Goal: Book appointment/travel/reservation

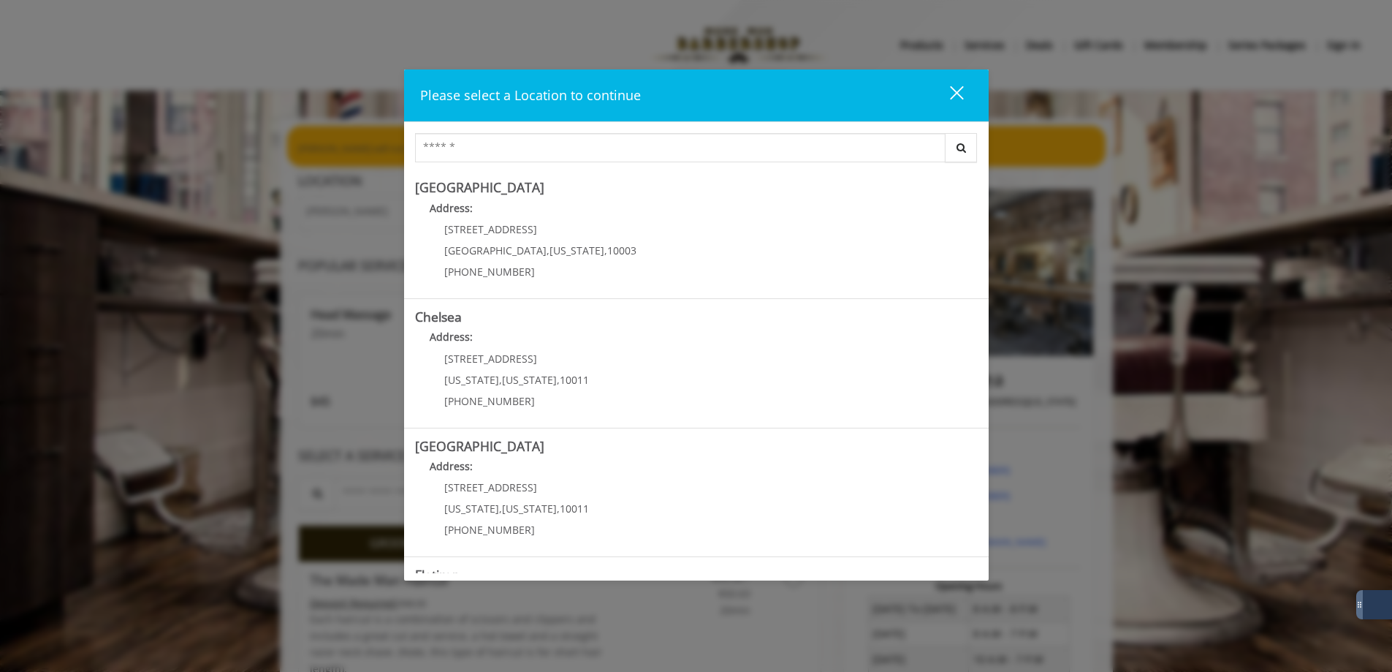
click at [963, 90] on button "close" at bounding box center [948, 95] width 50 height 30
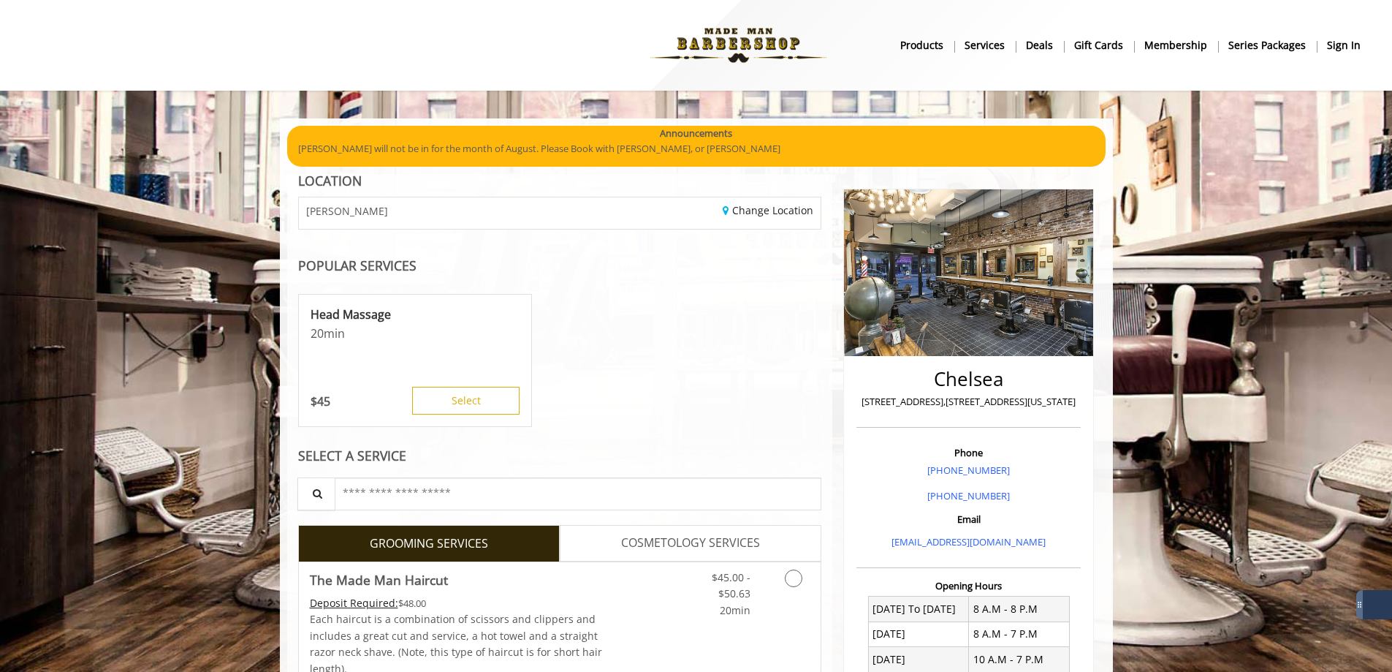
click at [1335, 38] on b "sign in" at bounding box center [1344, 45] width 34 height 16
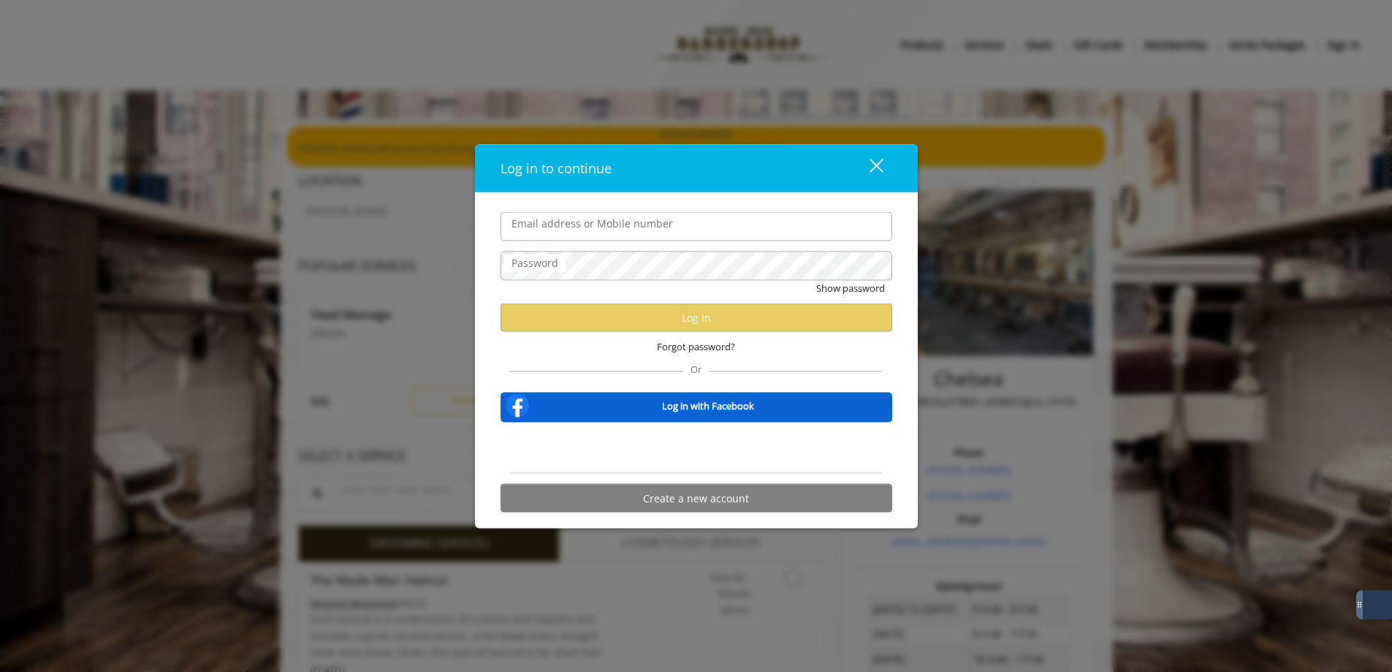
type input "**********"
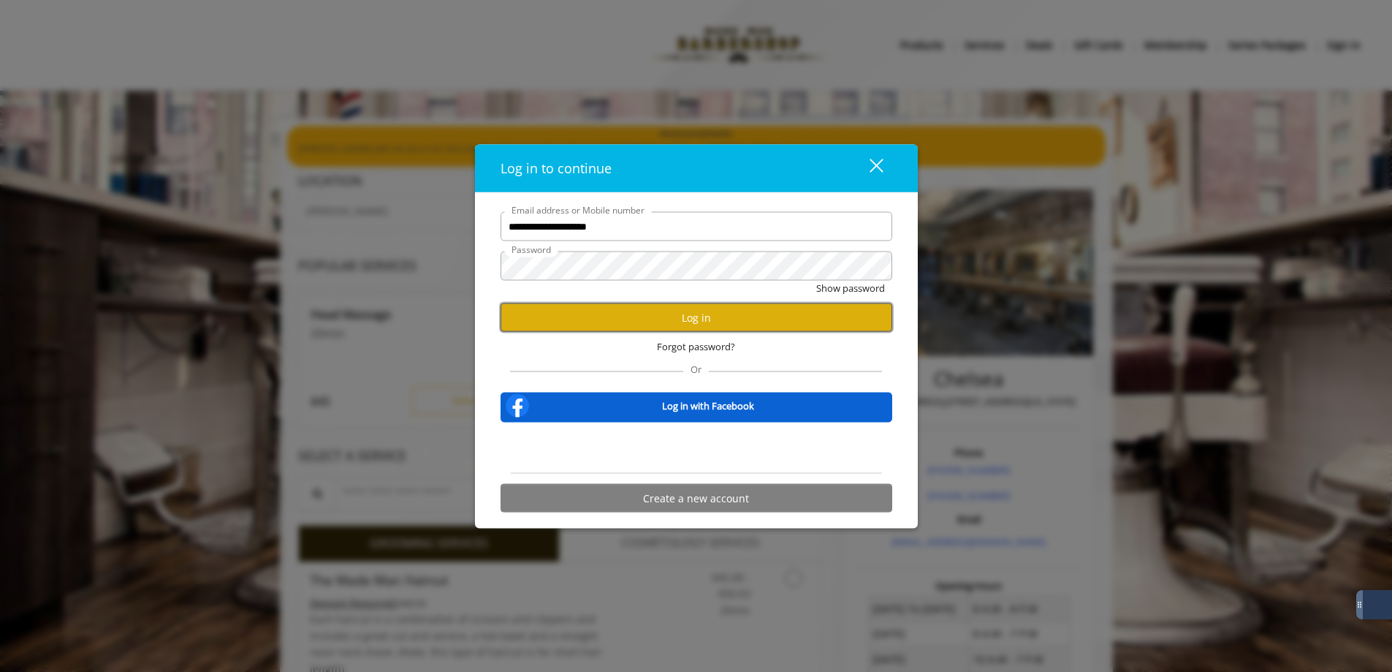
click at [605, 317] on button "Log in" at bounding box center [697, 317] width 392 height 28
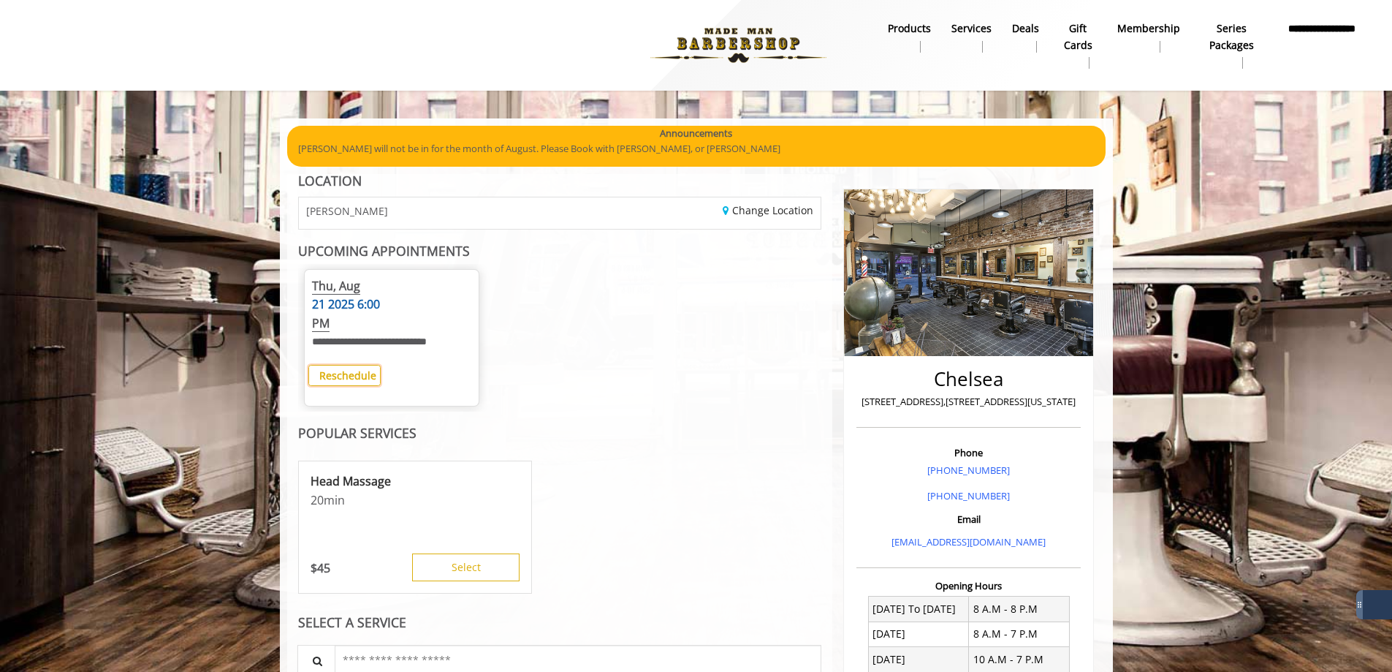
click at [346, 368] on b "Reschedule" at bounding box center [347, 375] width 57 height 14
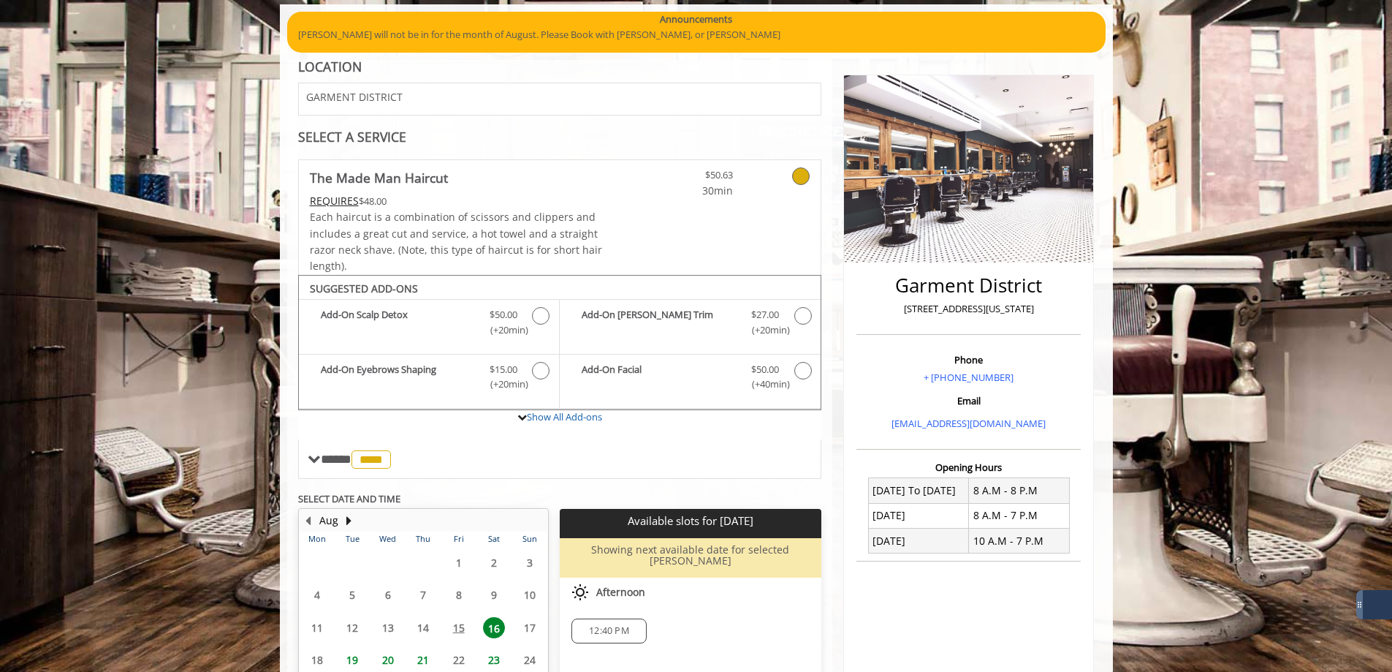
scroll to position [280, 0]
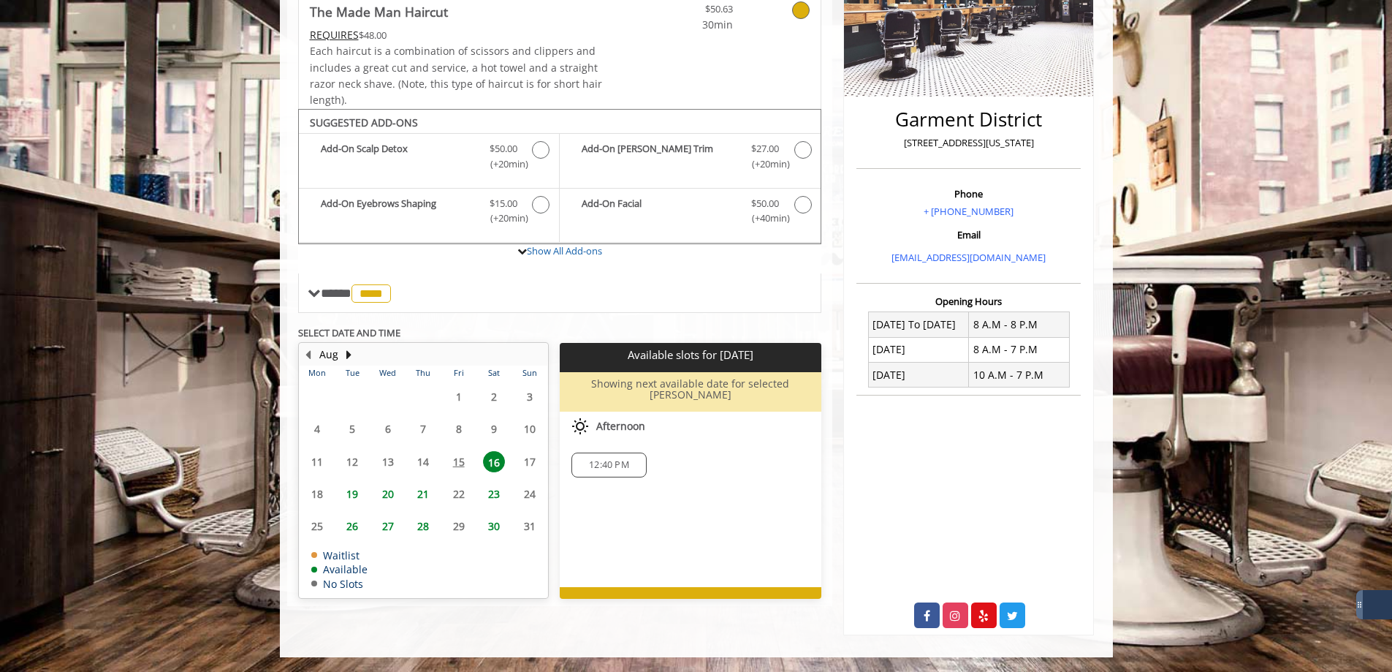
click at [417, 489] on span "21" at bounding box center [423, 493] width 22 height 21
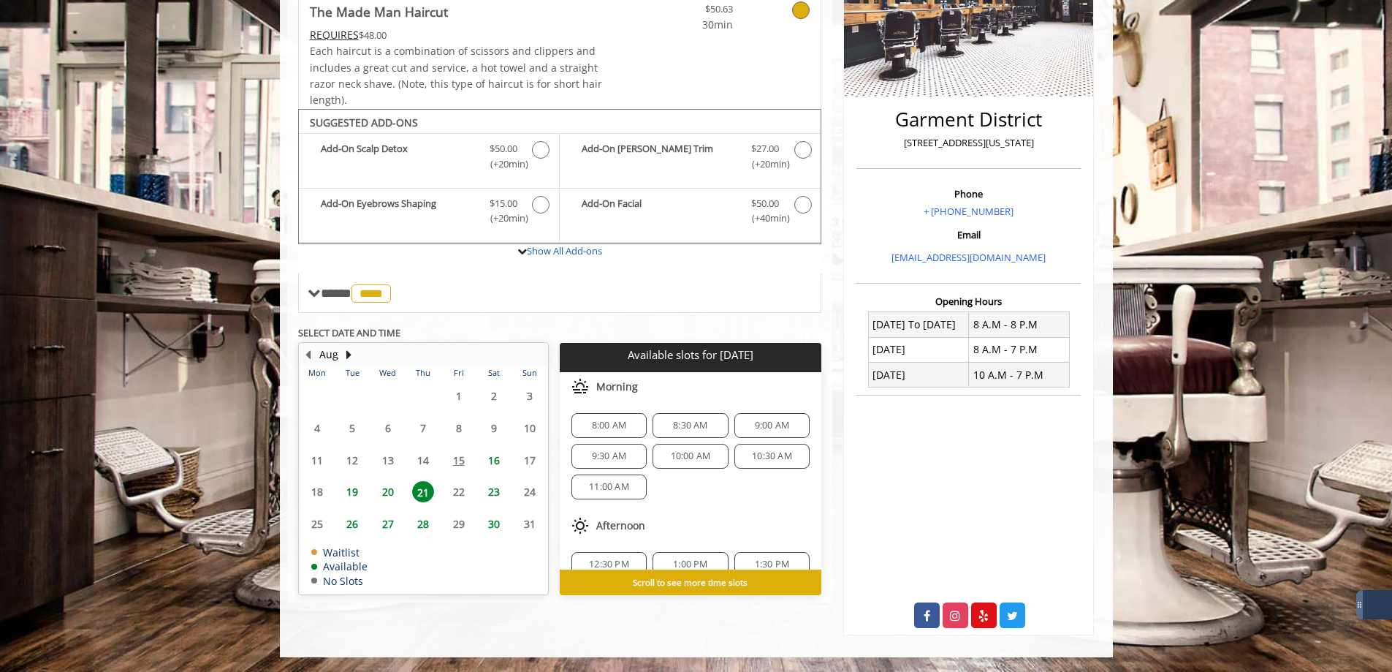
click at [389, 491] on span "20" at bounding box center [388, 491] width 22 height 21
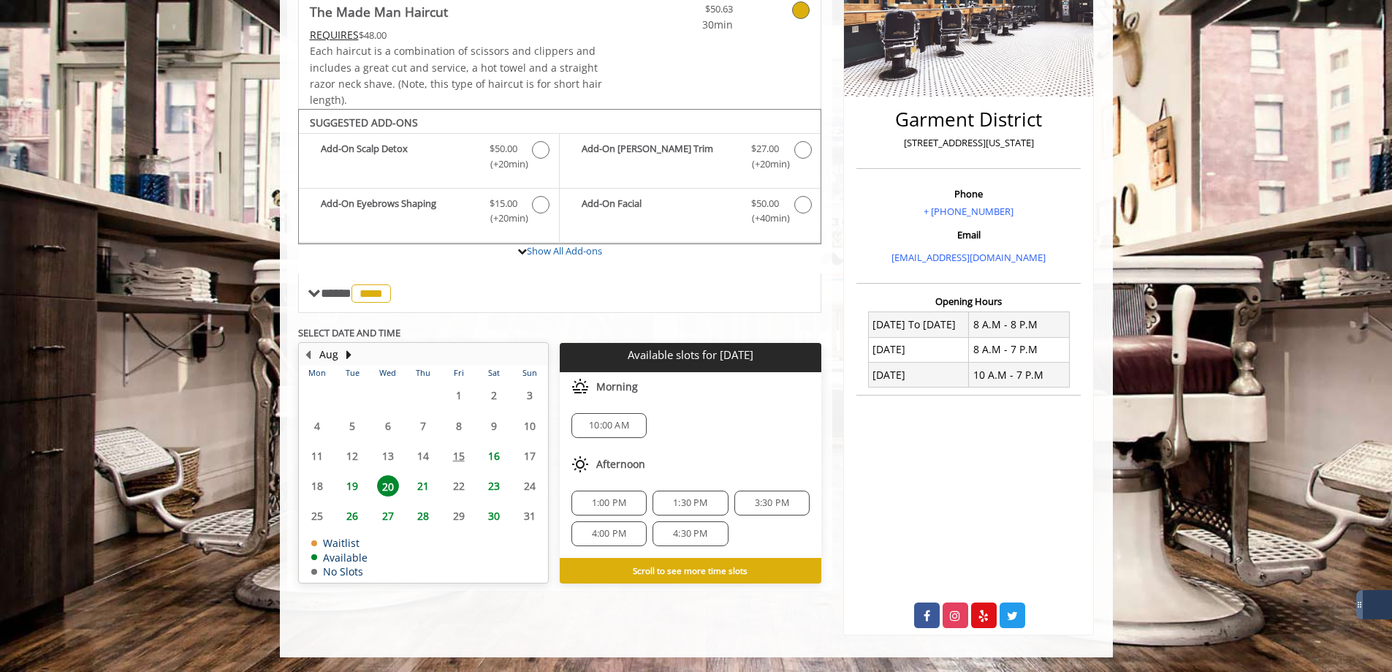
click at [360, 490] on span "19" at bounding box center [352, 485] width 22 height 21
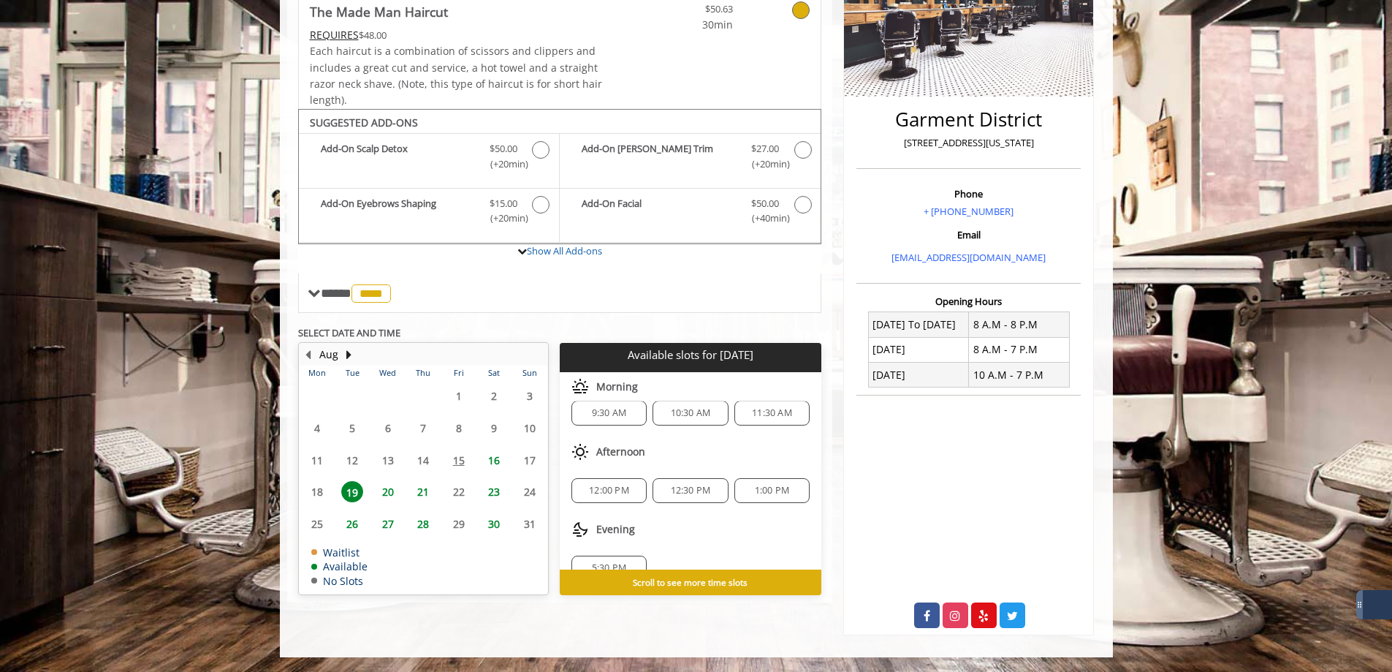
scroll to position [35, 0]
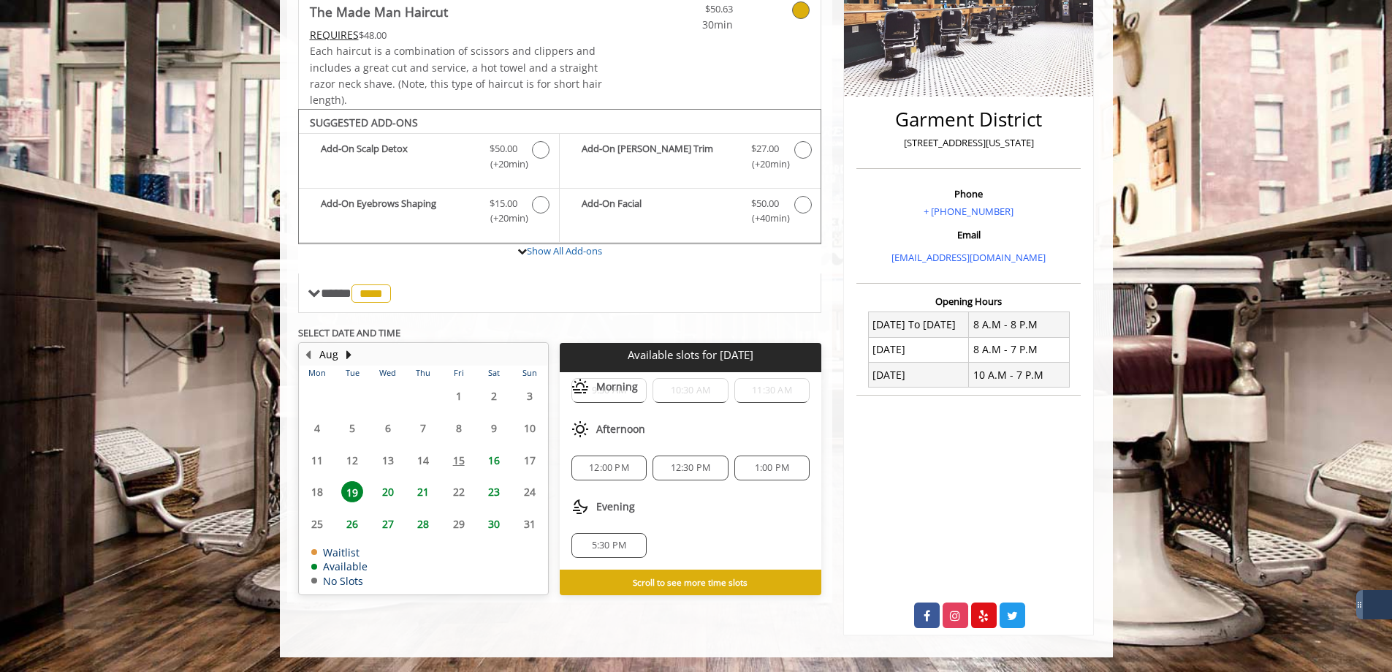
click at [388, 490] on span "20" at bounding box center [388, 491] width 22 height 21
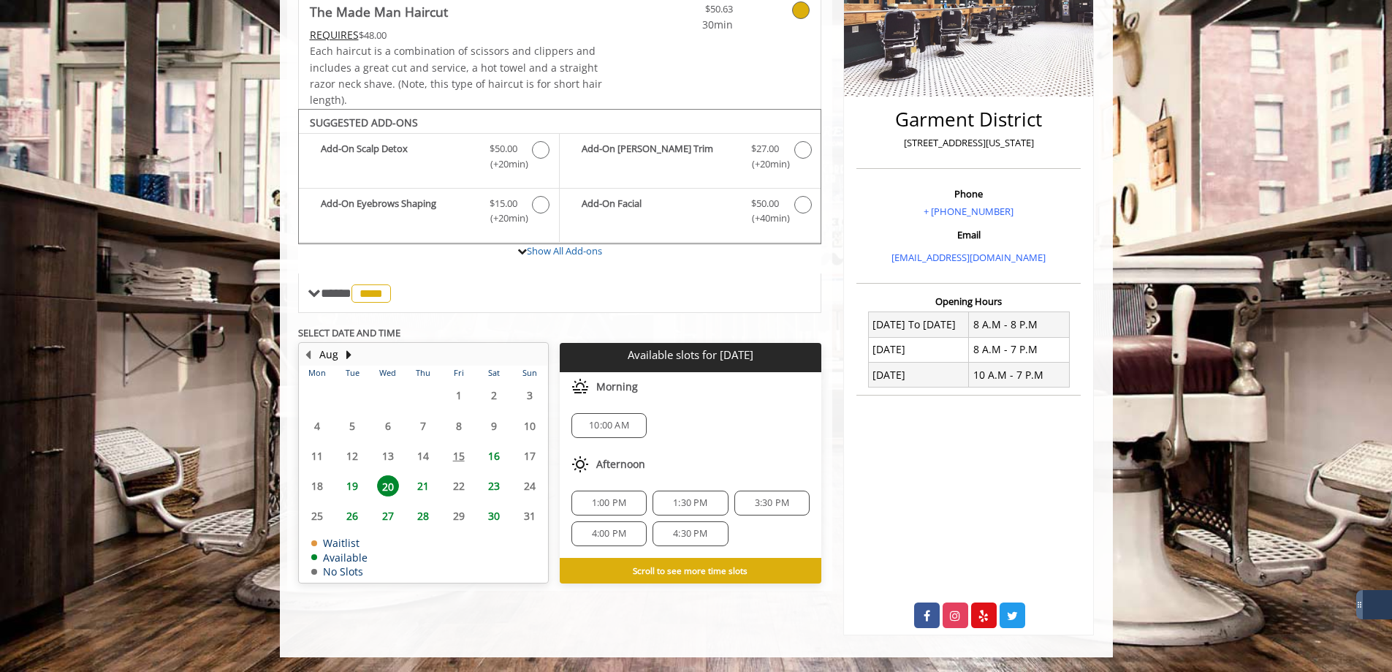
click at [418, 484] on span "21" at bounding box center [423, 485] width 22 height 21
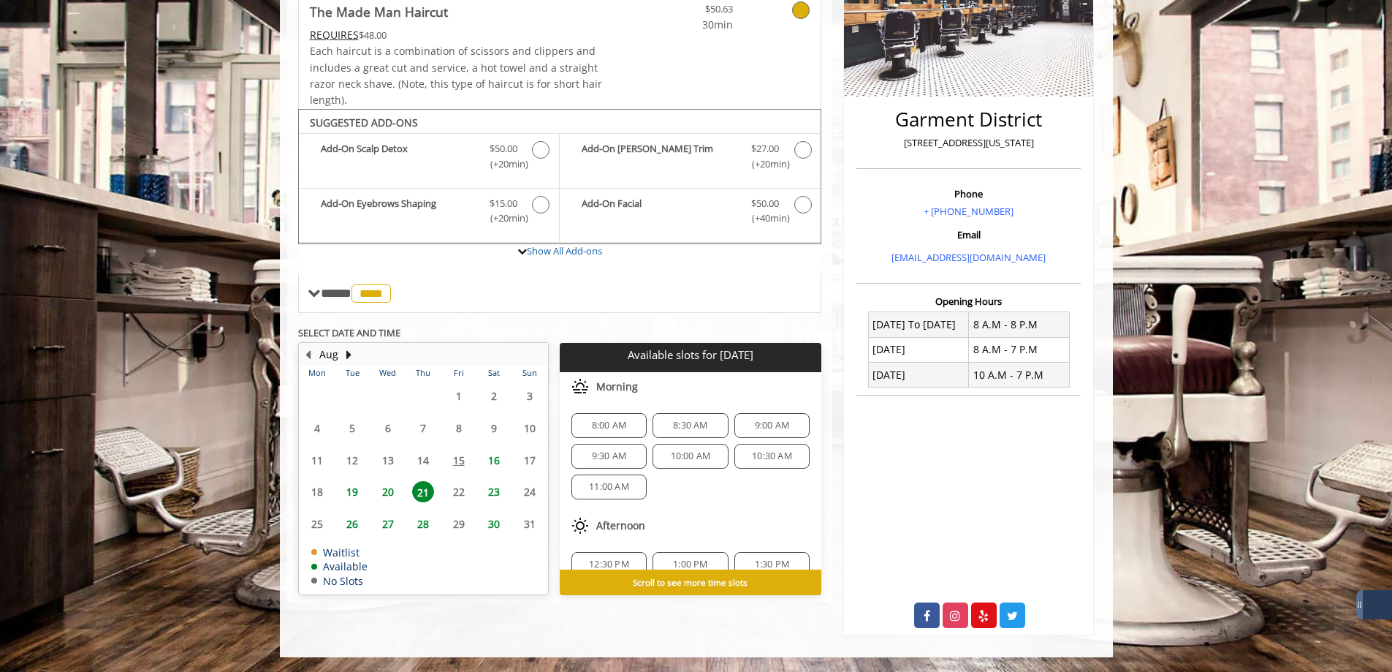
click at [493, 463] on span "16" at bounding box center [494, 459] width 22 height 21
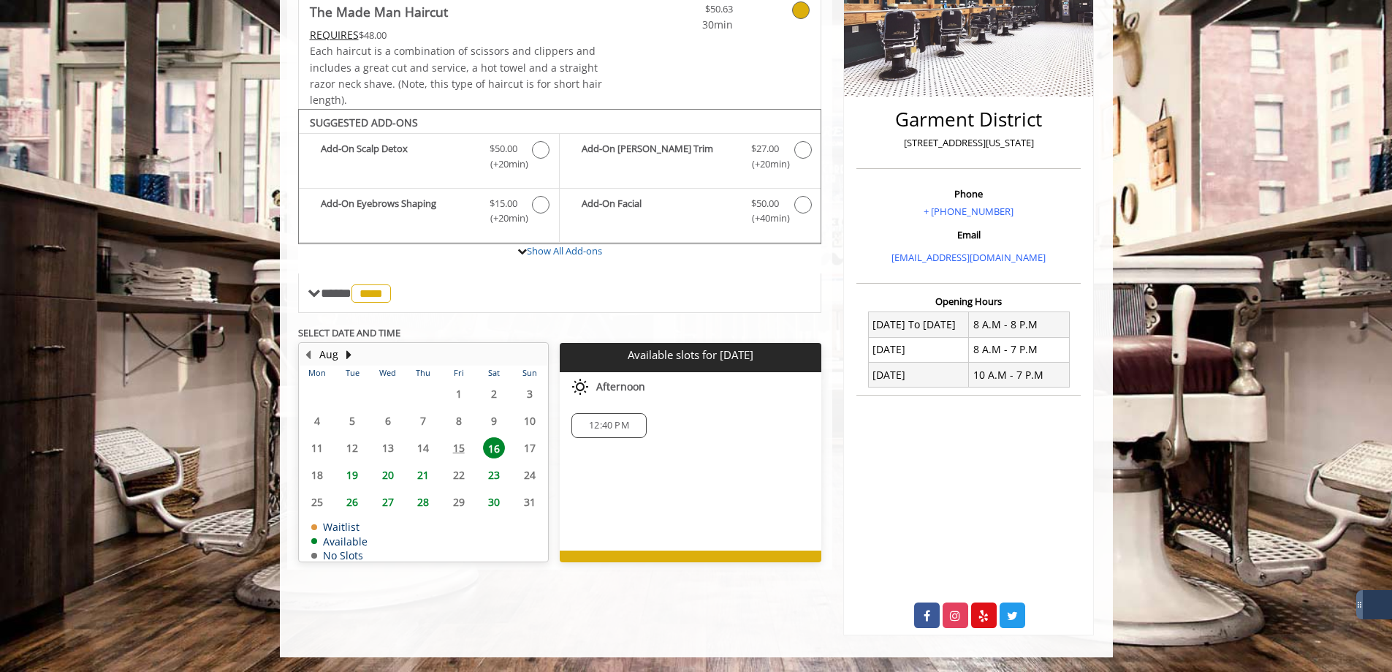
click at [349, 476] on span "19" at bounding box center [352, 474] width 22 height 21
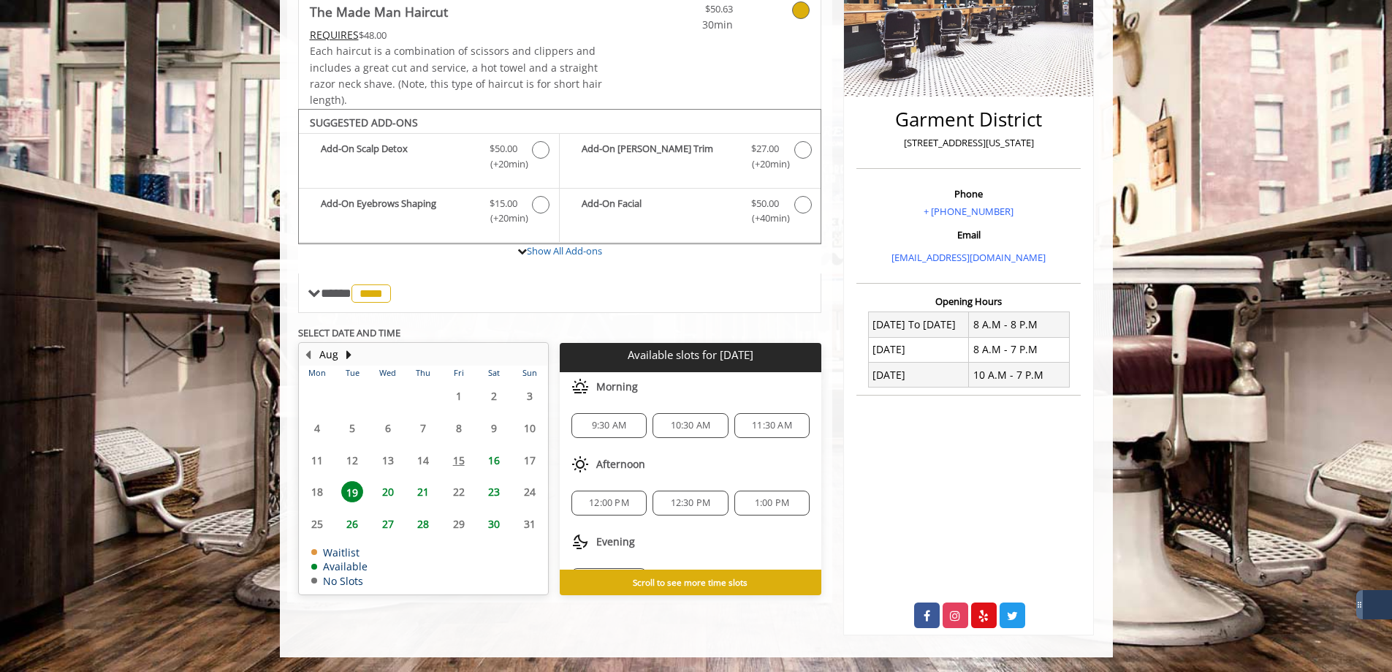
scroll to position [35, 0]
click at [382, 490] on span "20" at bounding box center [388, 491] width 22 height 21
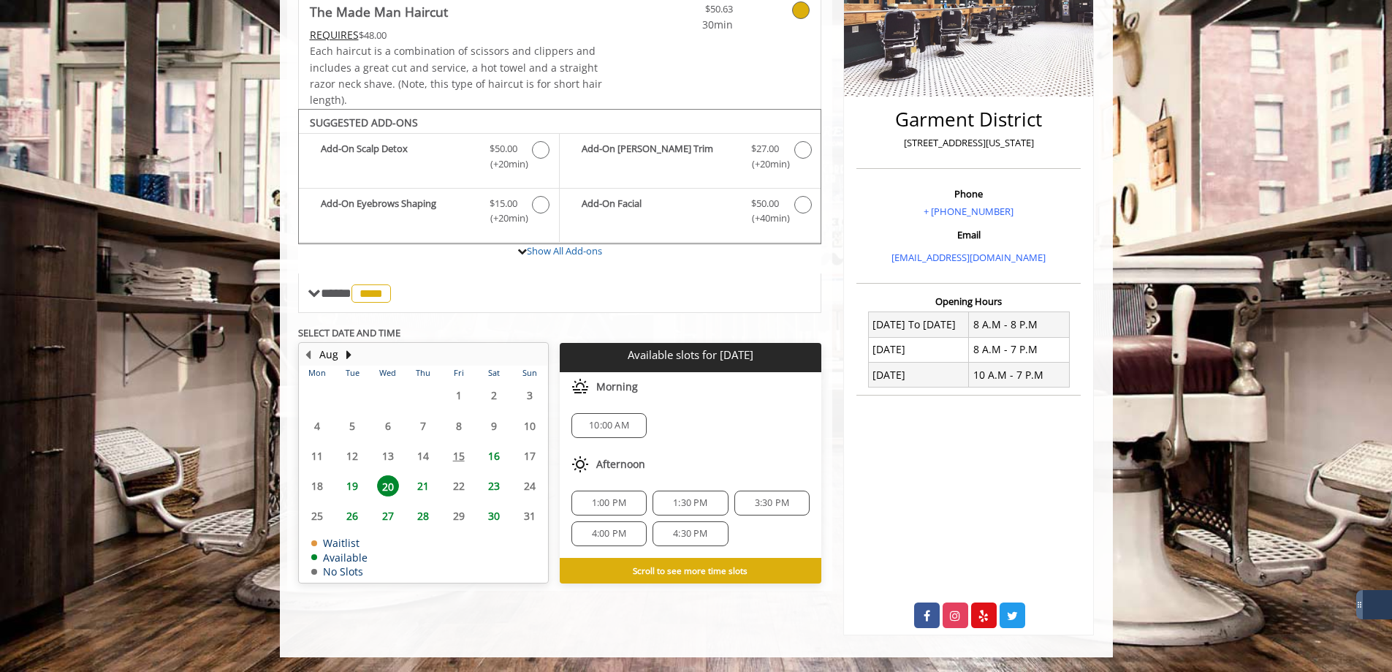
click at [617, 497] on span "1:00 PM" at bounding box center [609, 503] width 34 height 12
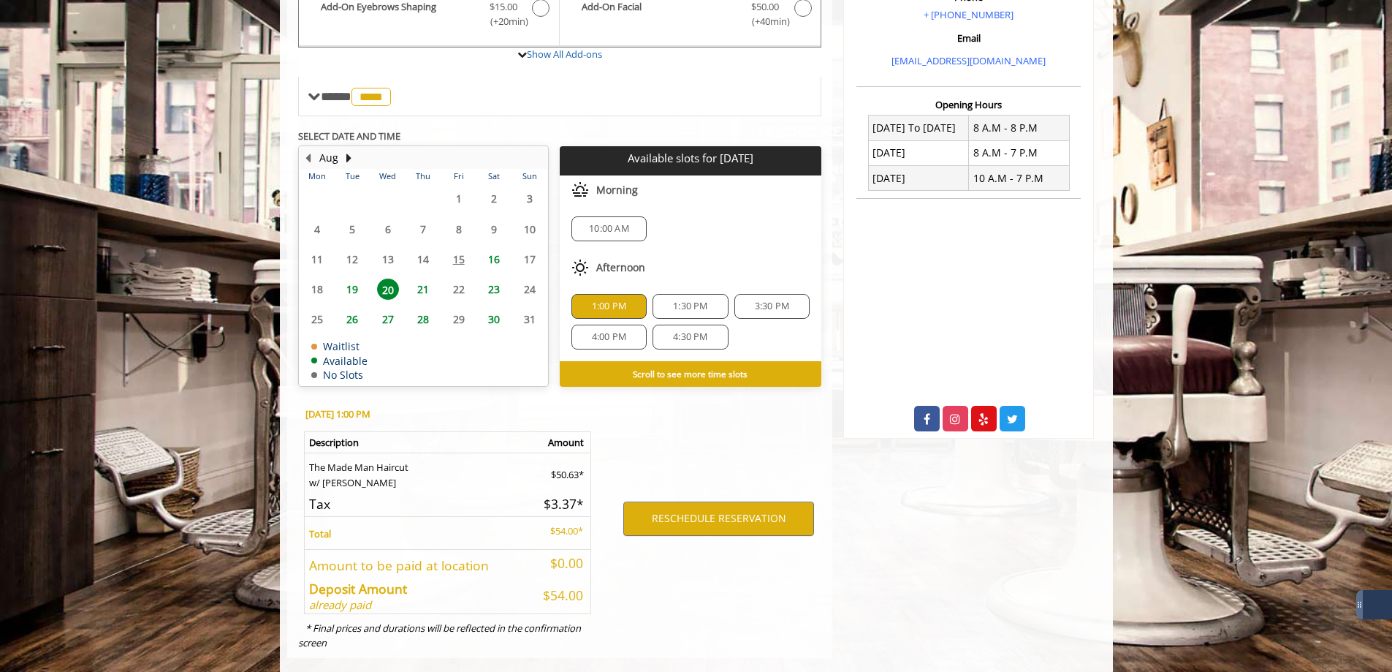
scroll to position [499, 0]
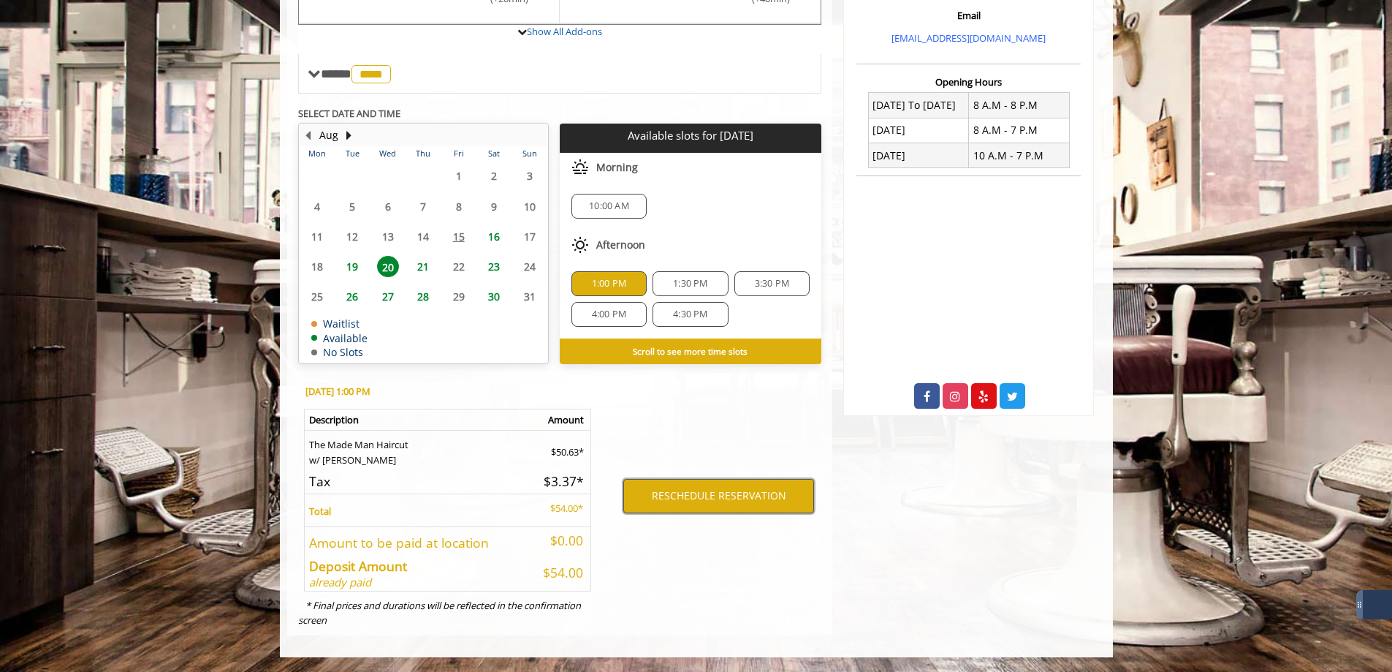
click at [722, 495] on button "RESCHEDULE RESERVATION" at bounding box center [718, 496] width 191 height 34
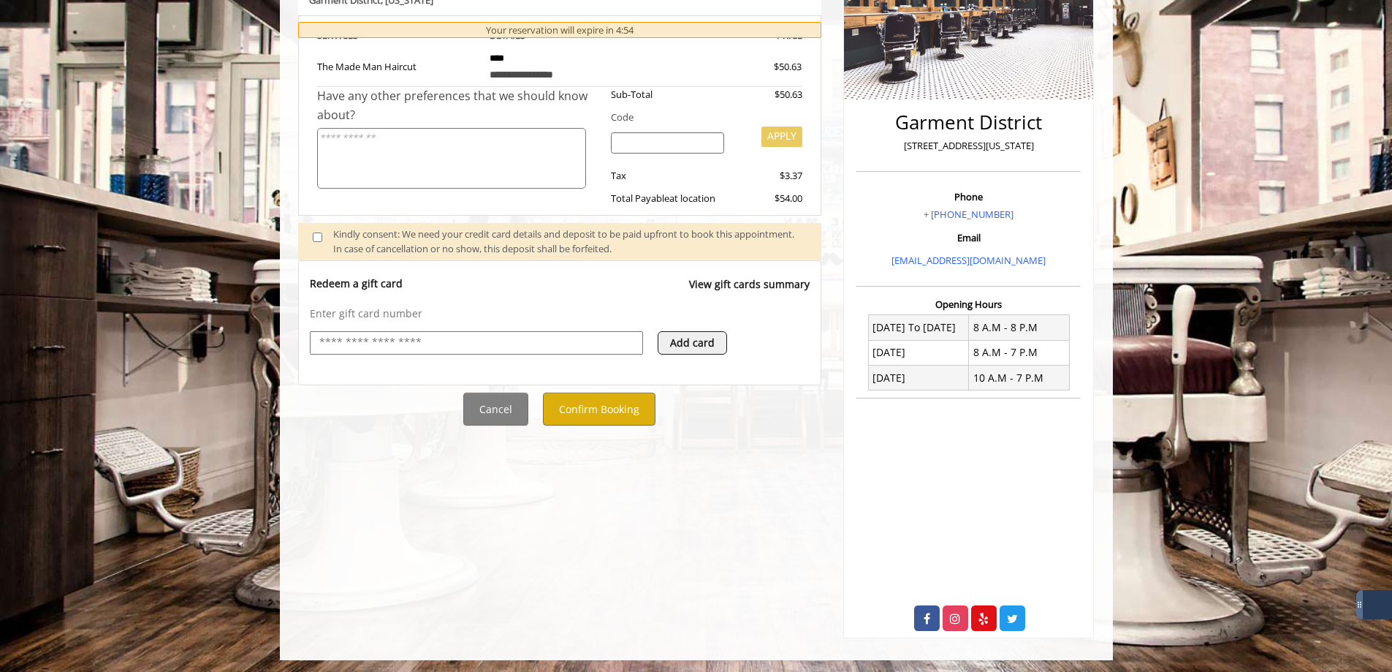
scroll to position [280, 0]
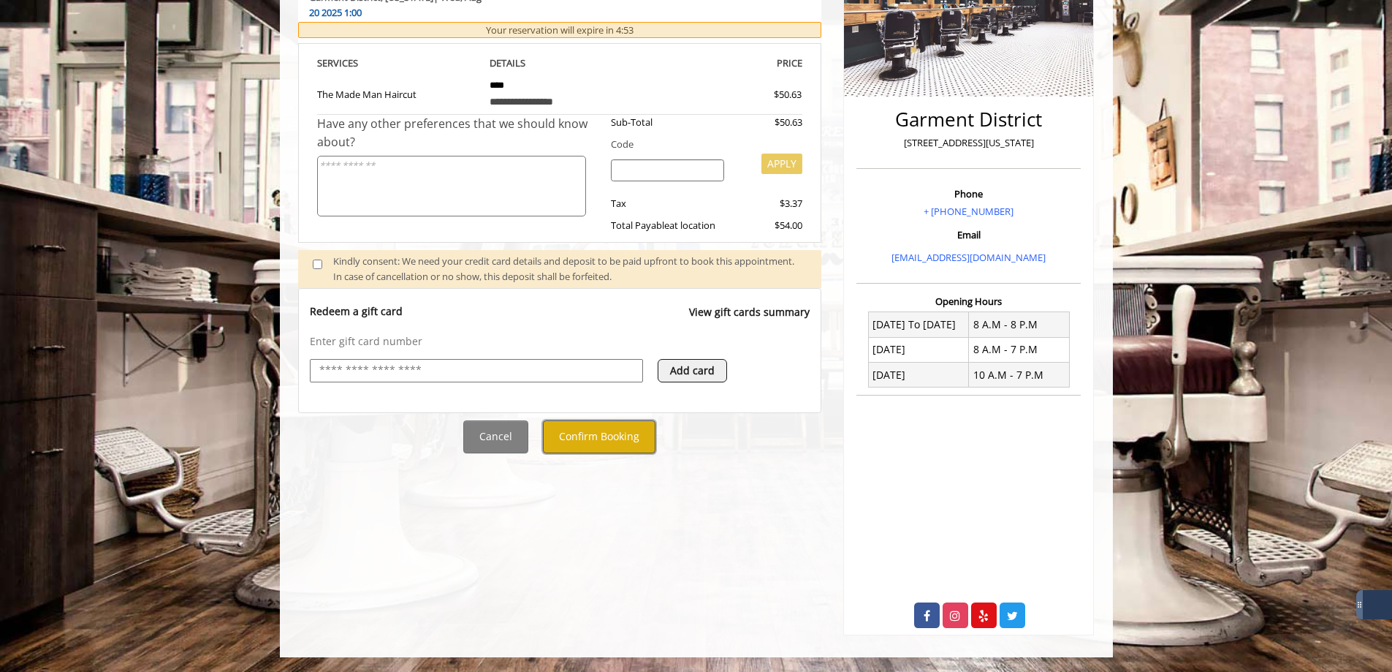
click at [601, 420] on button "Confirm Booking" at bounding box center [599, 436] width 113 height 33
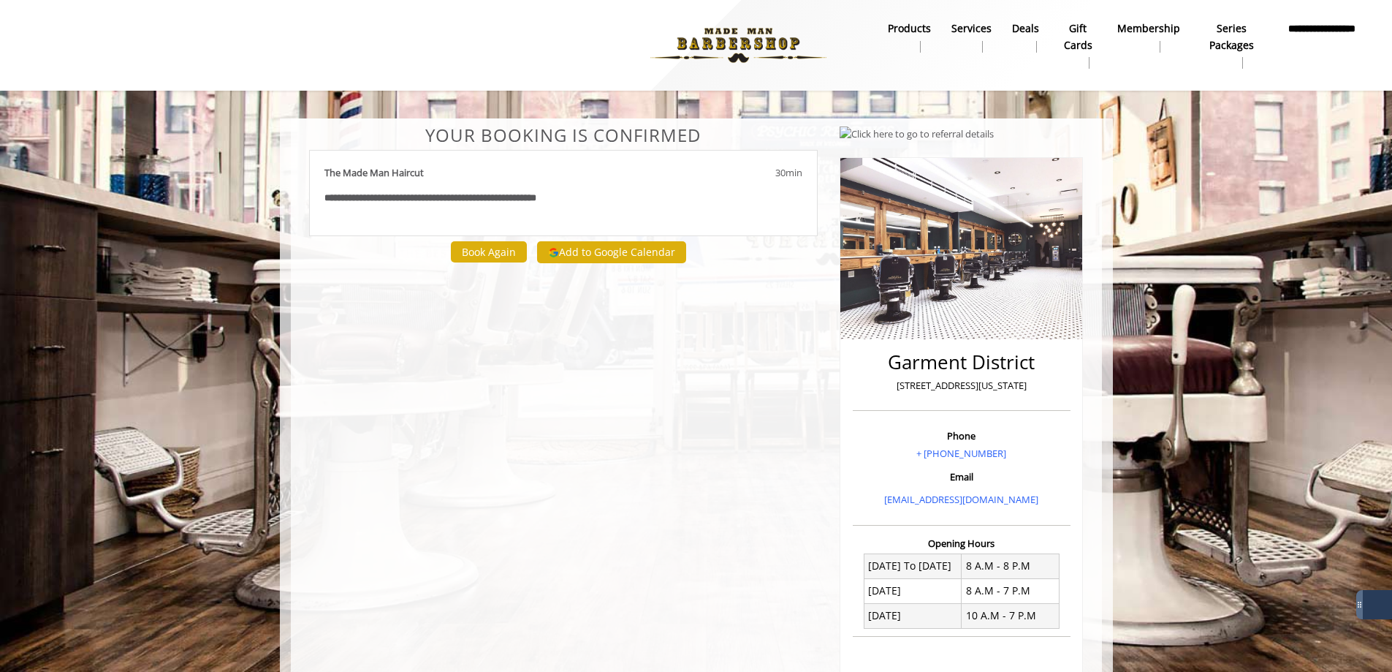
click at [1332, 47] on b "**********" at bounding box center [1321, 36] width 78 height 33
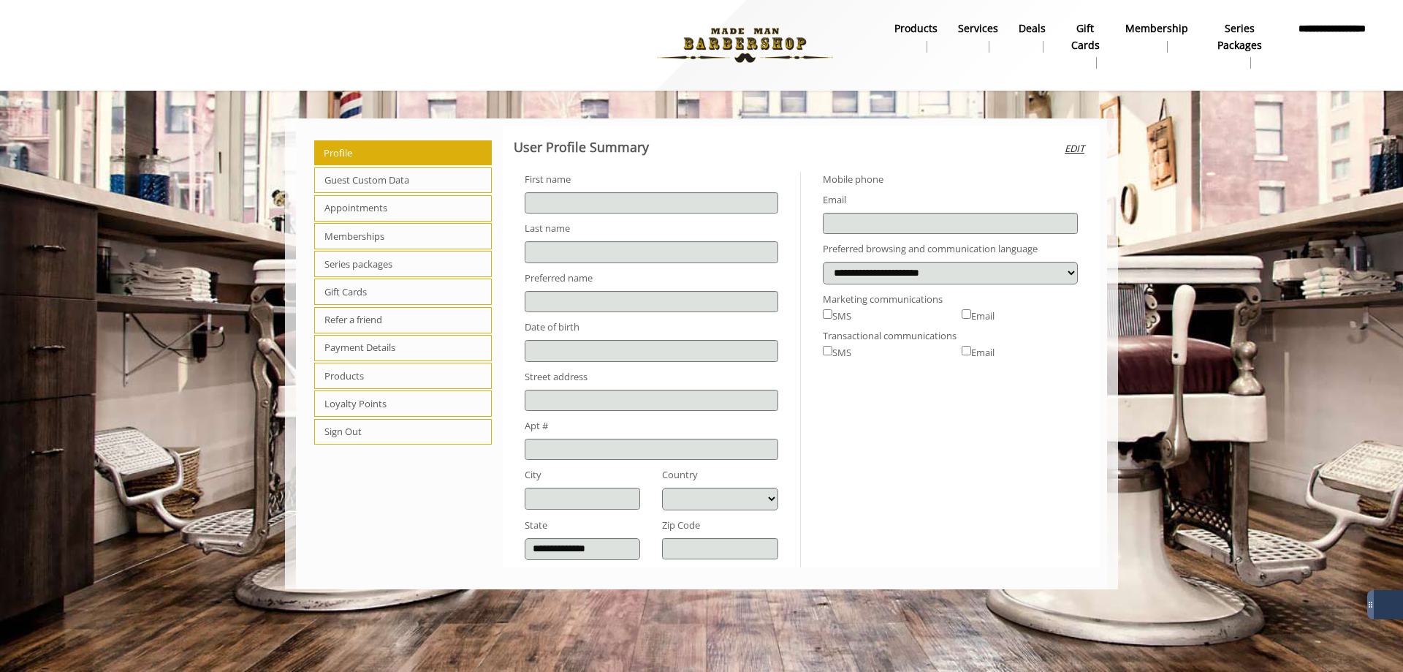
type input "********"
type input "**********"
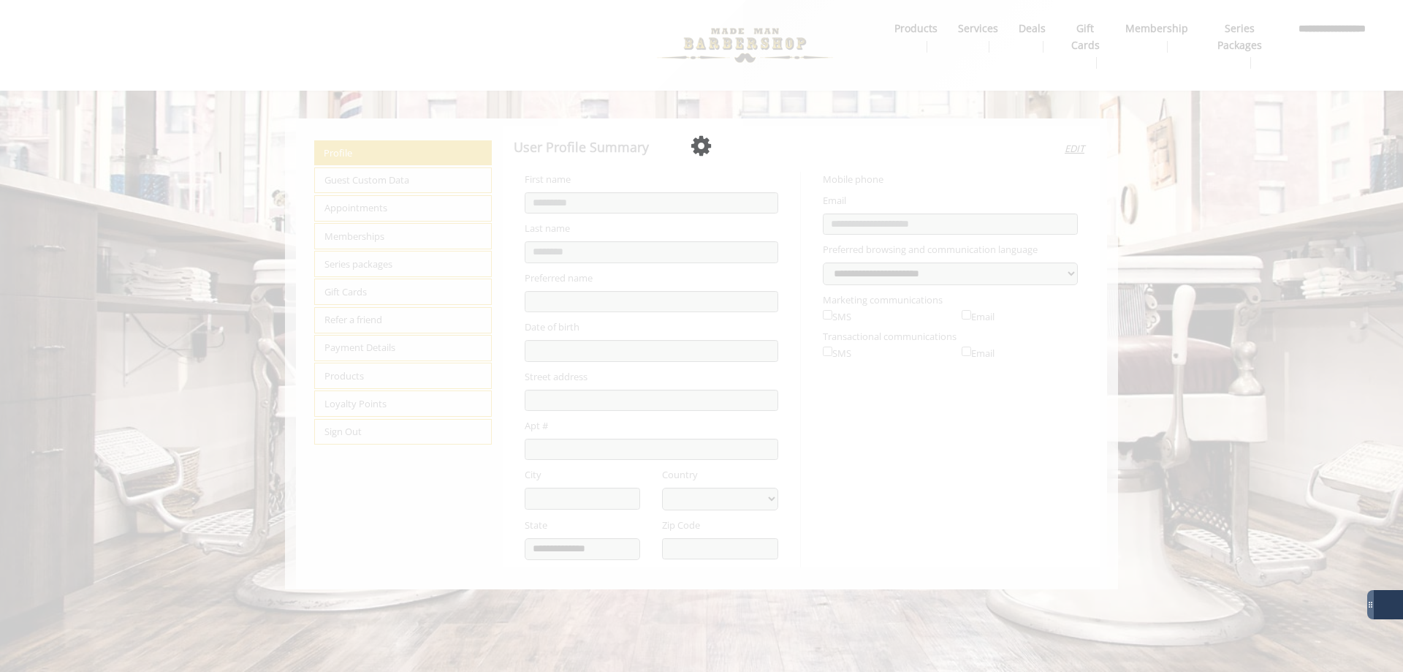
select select "***"
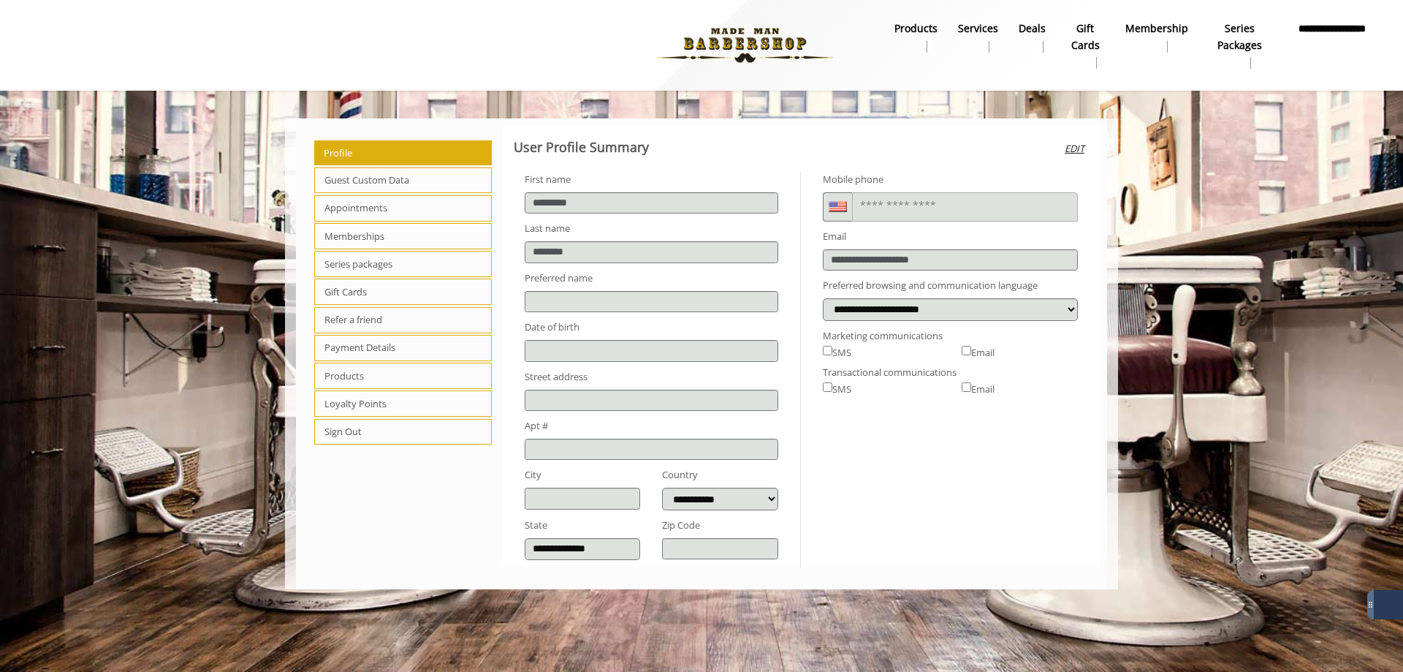
click at [368, 212] on span "Appointments" at bounding box center [403, 208] width 178 height 26
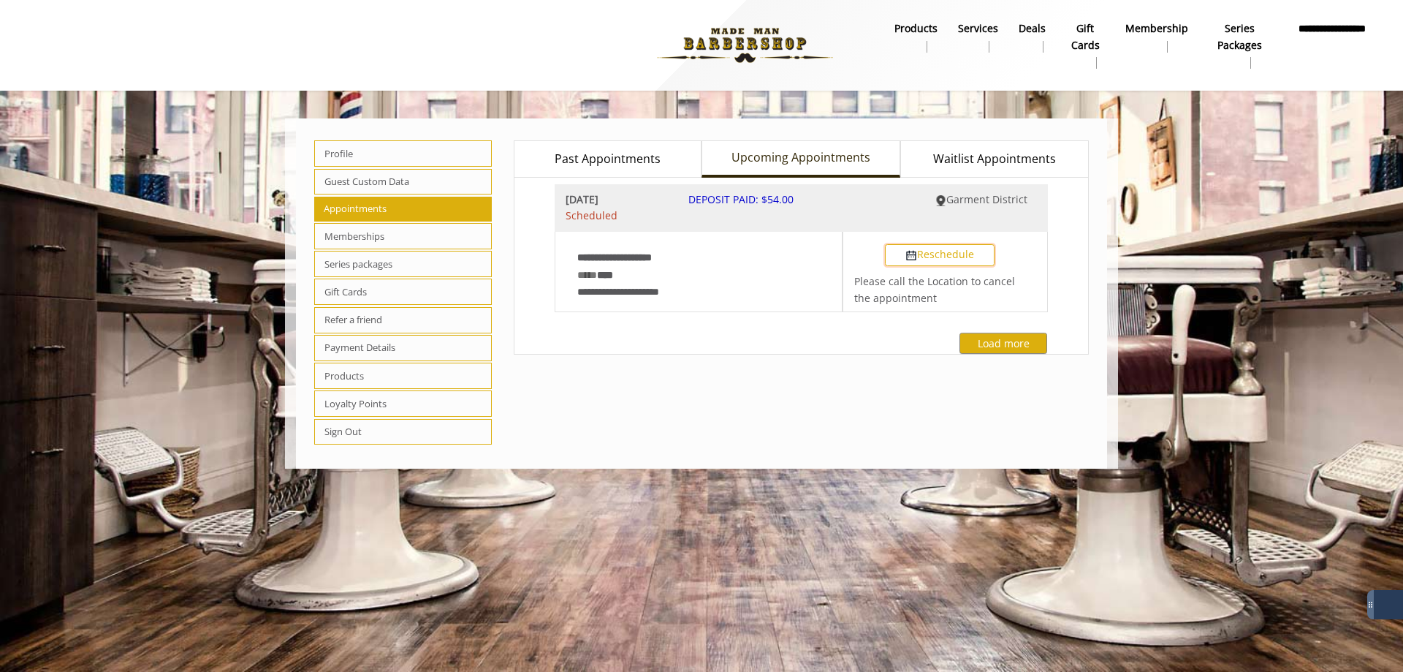
click at [943, 254] on button "Reschedule" at bounding box center [940, 255] width 110 height 22
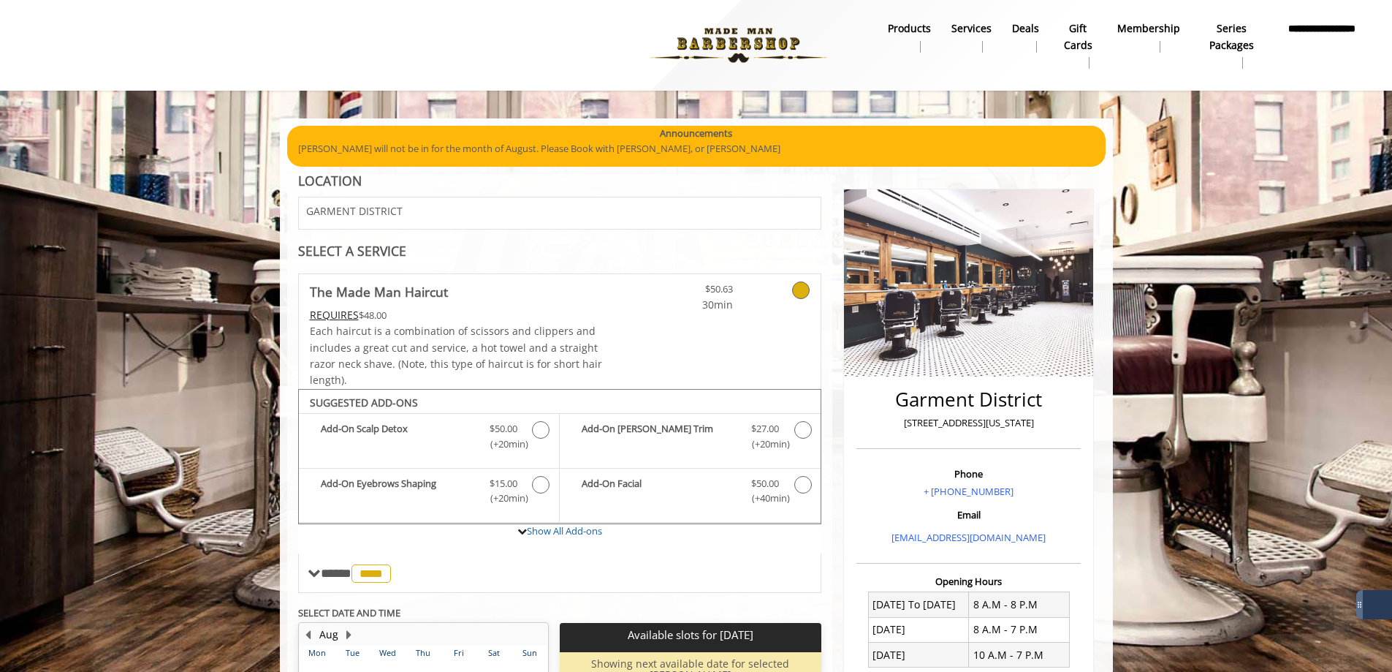
scroll to position [280, 0]
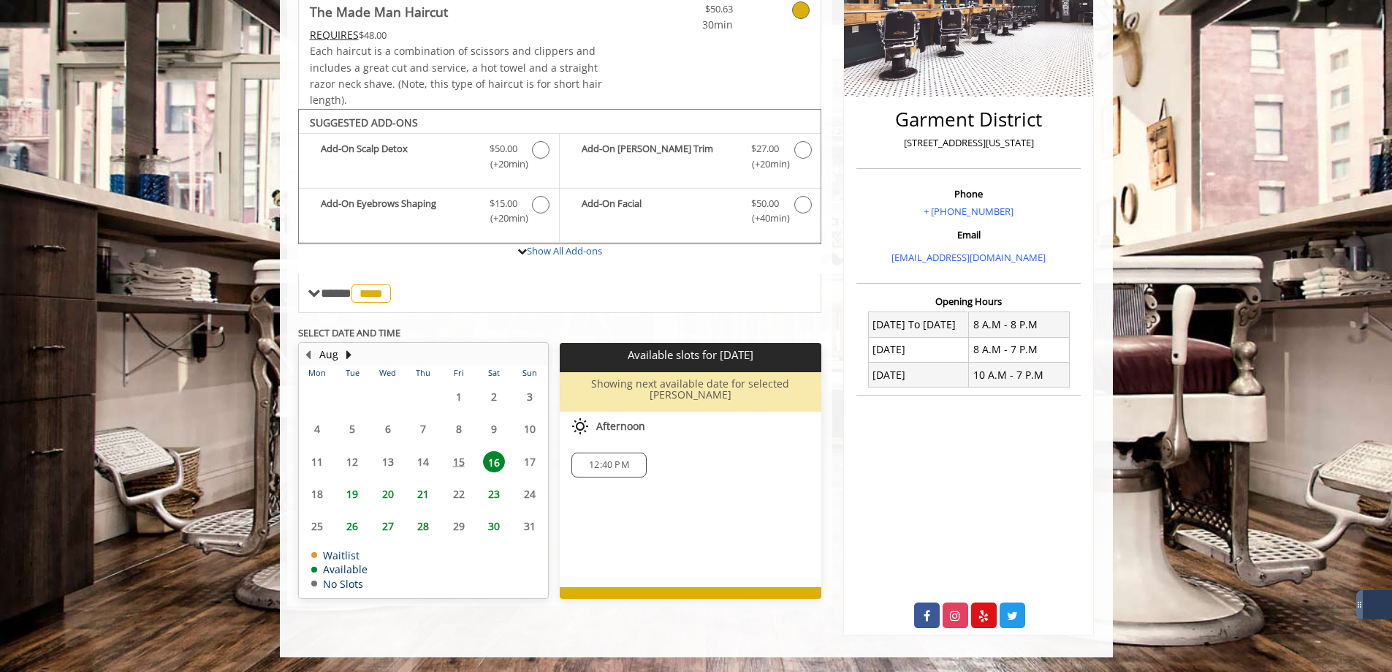
click at [490, 483] on span "23" at bounding box center [494, 493] width 22 height 21
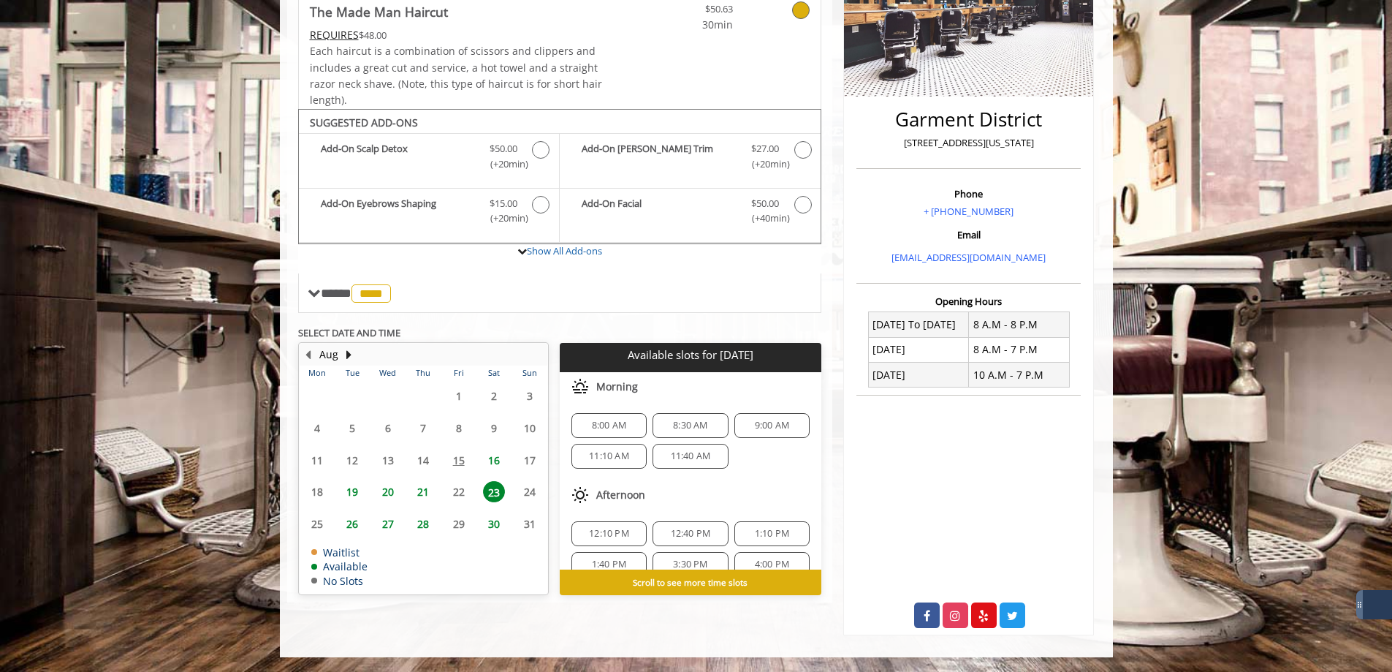
click at [493, 523] on span "30" at bounding box center [494, 523] width 22 height 21
click at [350, 523] on span "26" at bounding box center [352, 523] width 22 height 21
click at [353, 487] on span "19" at bounding box center [352, 491] width 22 height 21
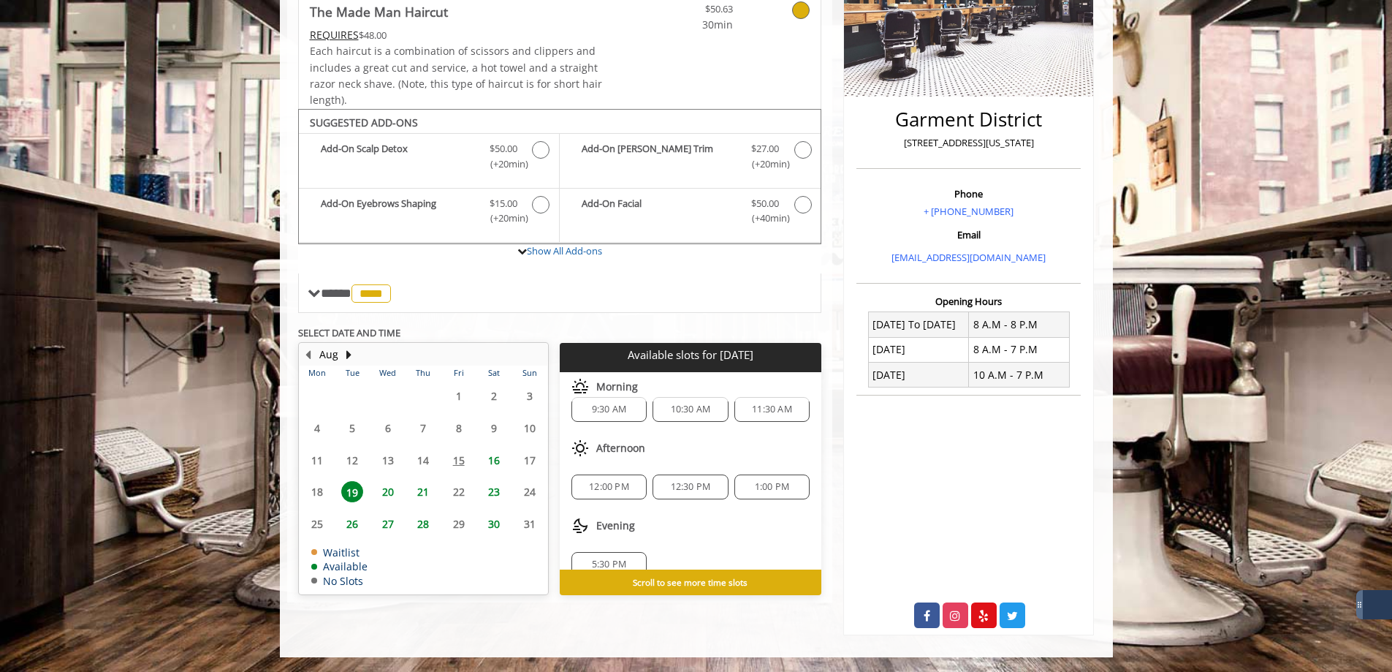
scroll to position [0, 0]
click at [379, 487] on span "20" at bounding box center [388, 491] width 22 height 21
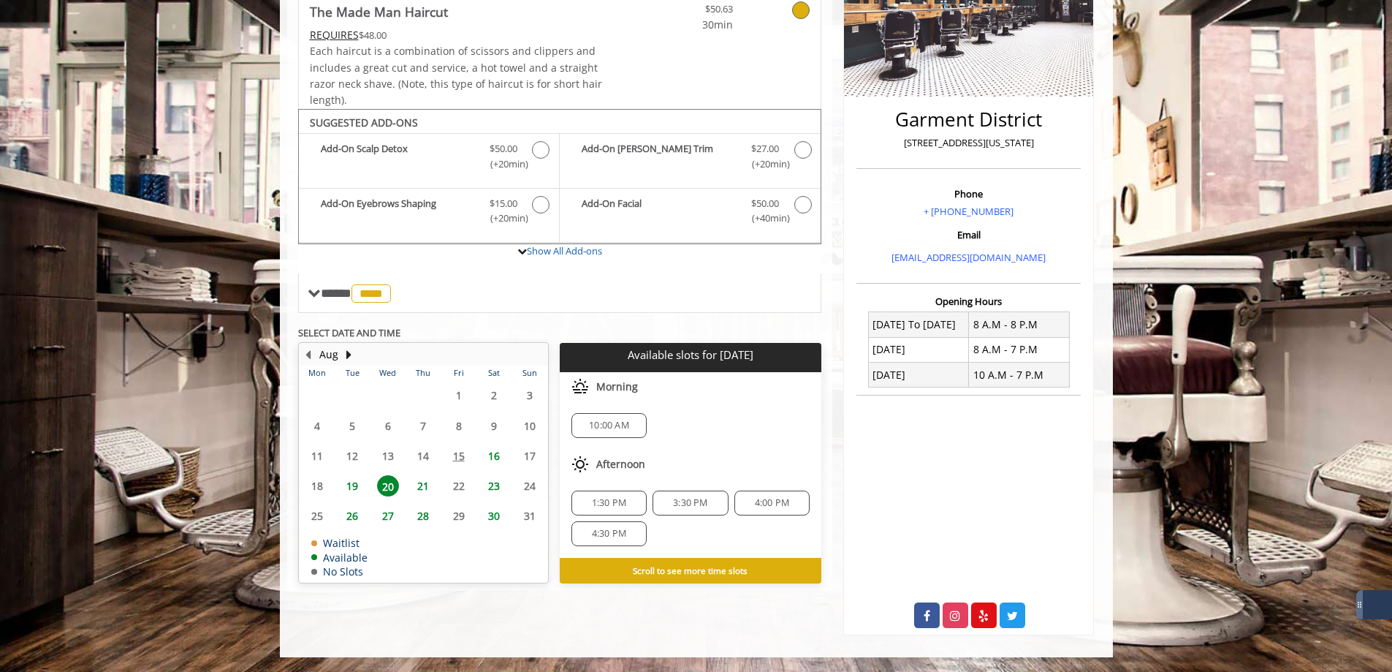
click at [384, 515] on span "27" at bounding box center [388, 515] width 22 height 21
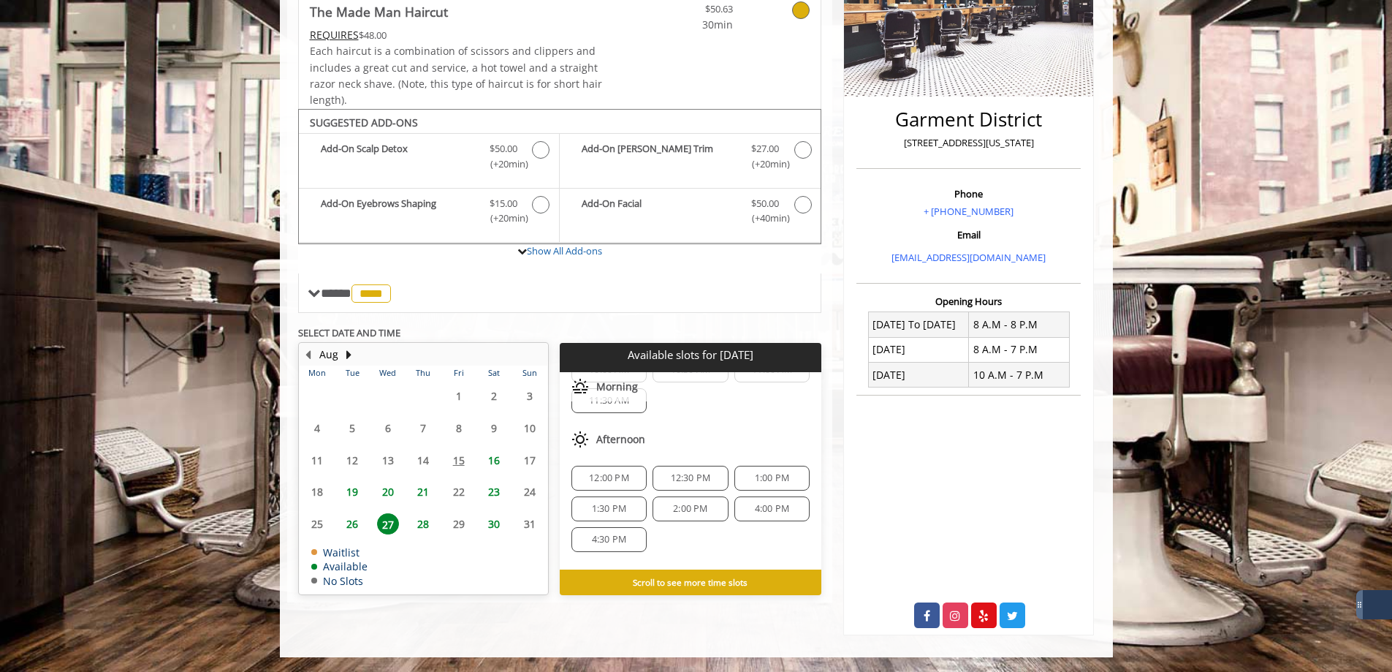
scroll to position [189, 0]
click at [424, 484] on span "21" at bounding box center [423, 491] width 22 height 21
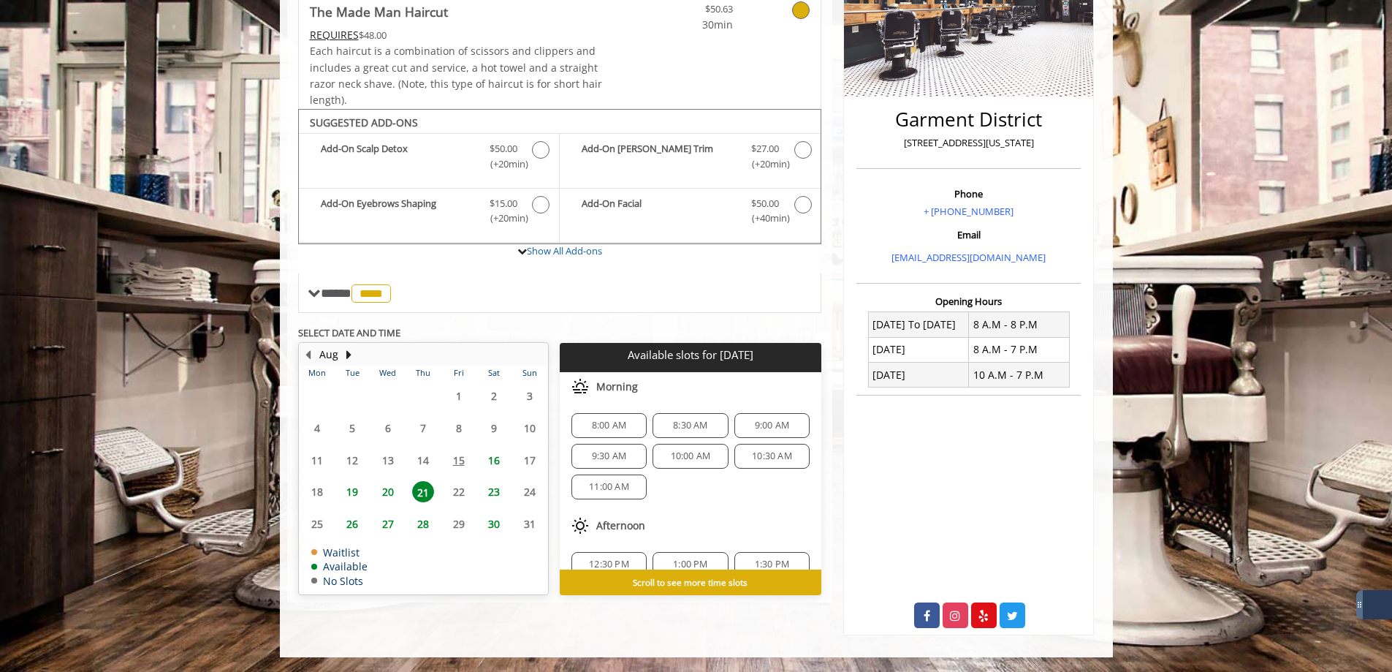
click at [501, 459] on span "16" at bounding box center [494, 459] width 22 height 21
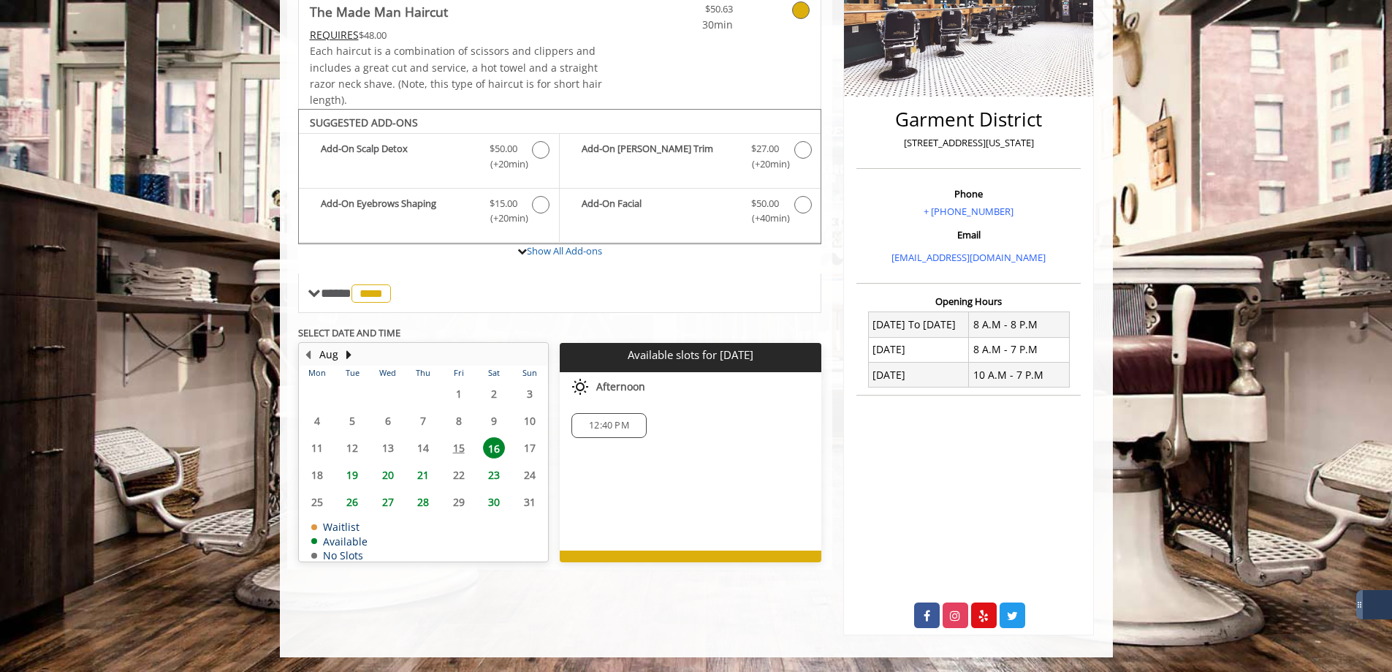
click at [492, 472] on span "23" at bounding box center [494, 474] width 22 height 21
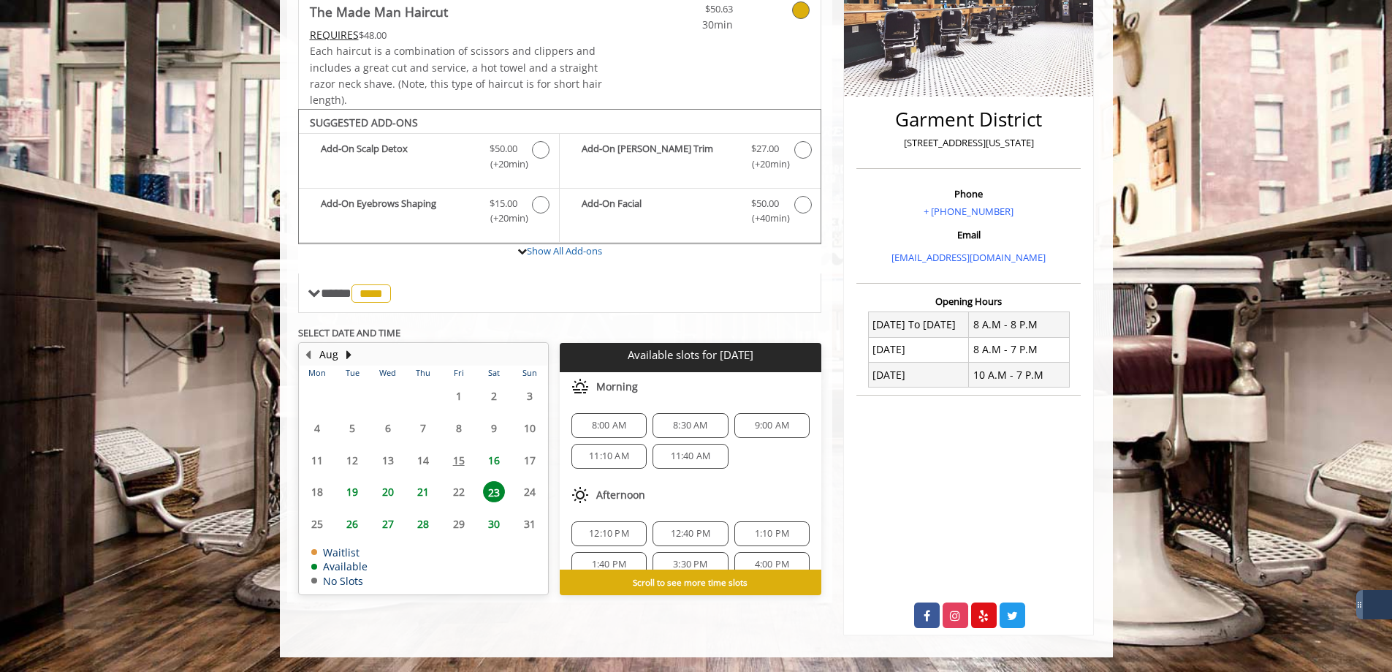
click at [493, 522] on span "30" at bounding box center [494, 523] width 22 height 21
click at [356, 490] on span "19" at bounding box center [352, 491] width 22 height 21
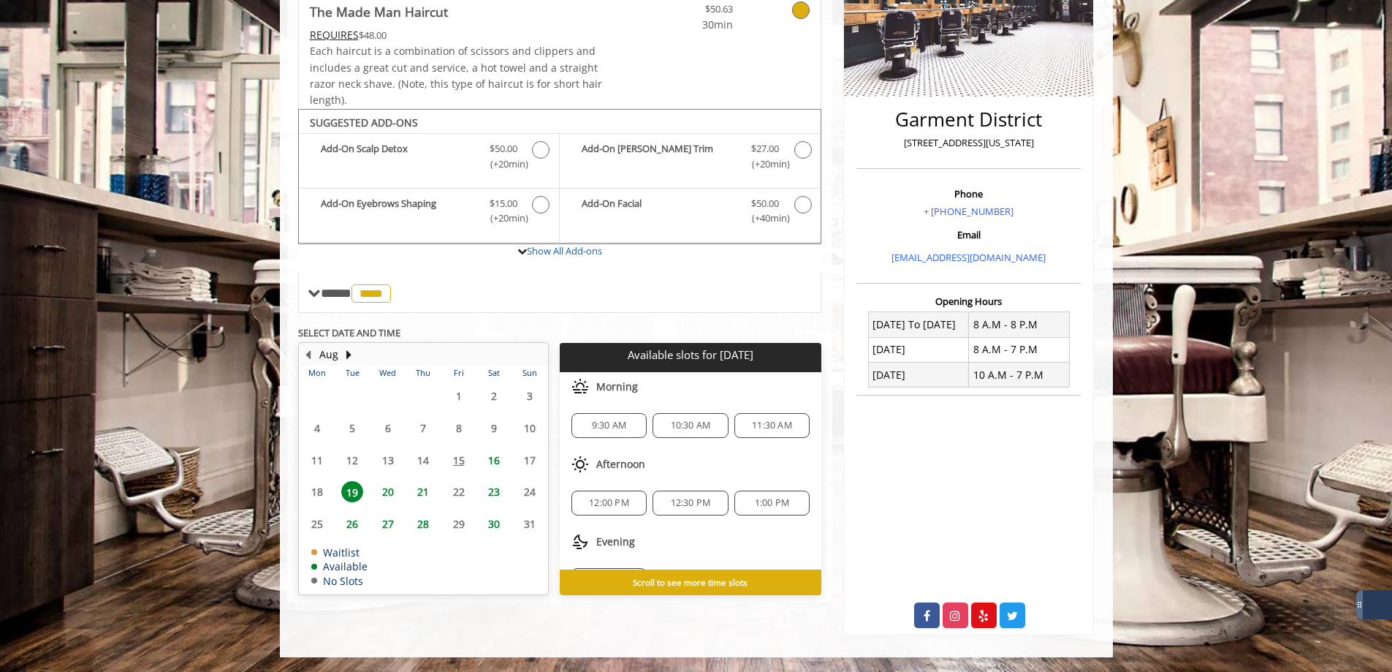
click at [391, 487] on span "20" at bounding box center [388, 491] width 22 height 21
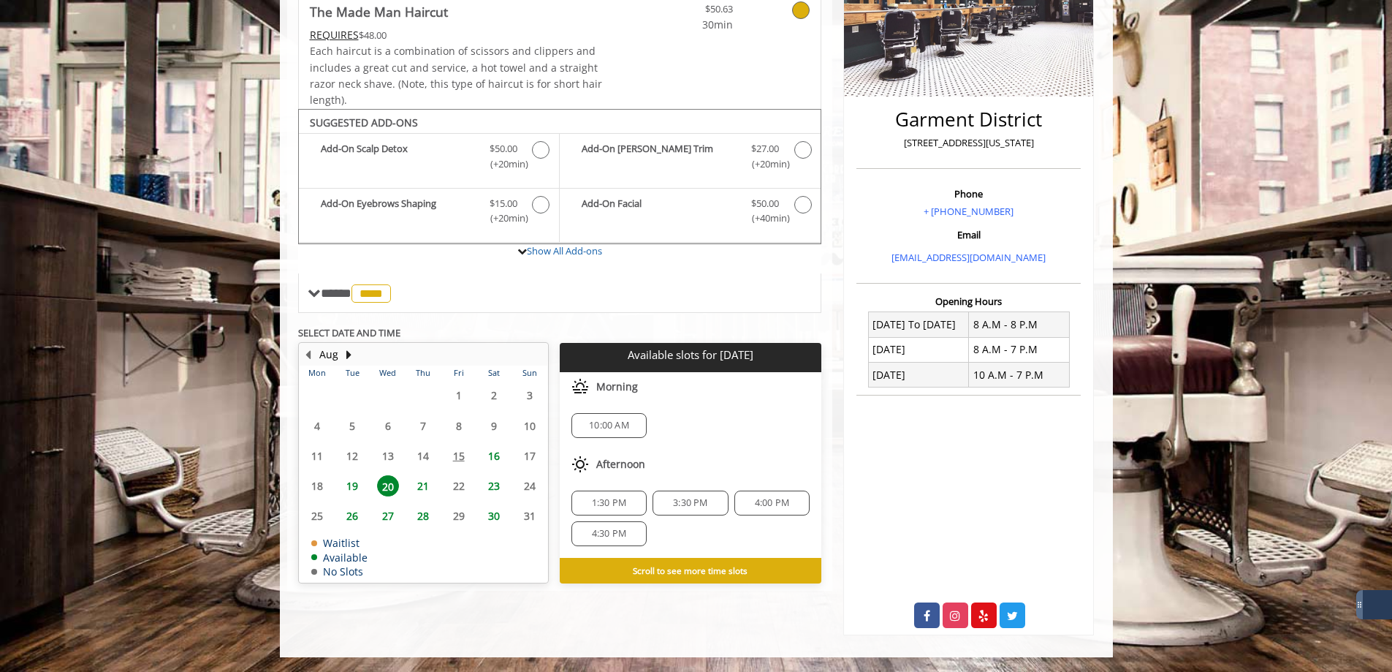
click at [422, 486] on span "21" at bounding box center [423, 485] width 22 height 21
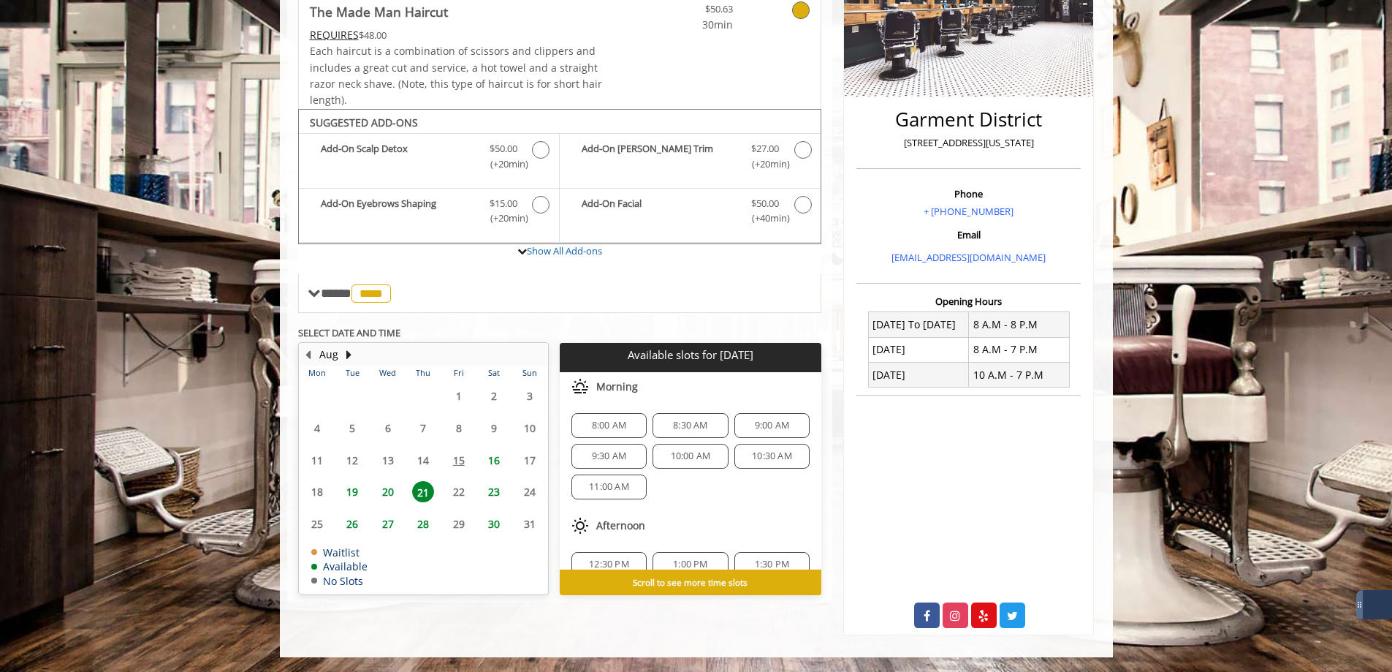
scroll to position [158, 0]
click at [387, 517] on span "27" at bounding box center [388, 523] width 22 height 21
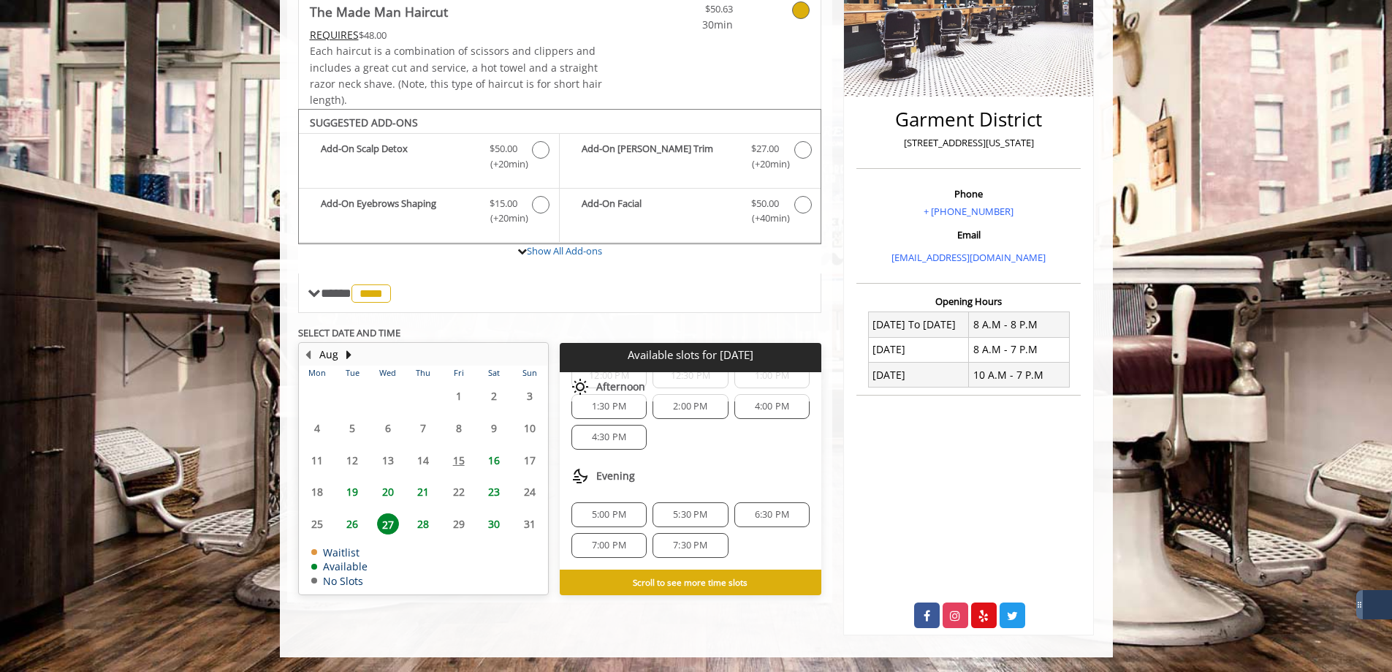
click at [611, 539] on span "7:00 PM" at bounding box center [609, 545] width 34 height 12
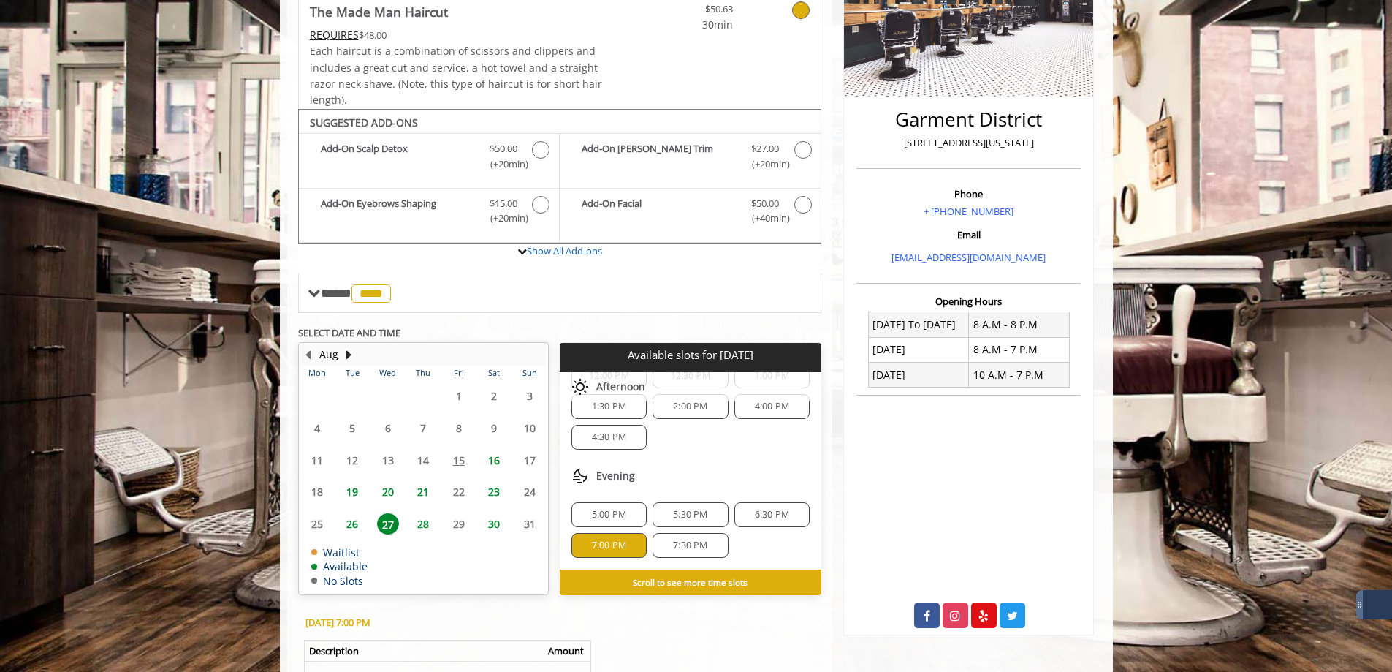
scroll to position [511, 0]
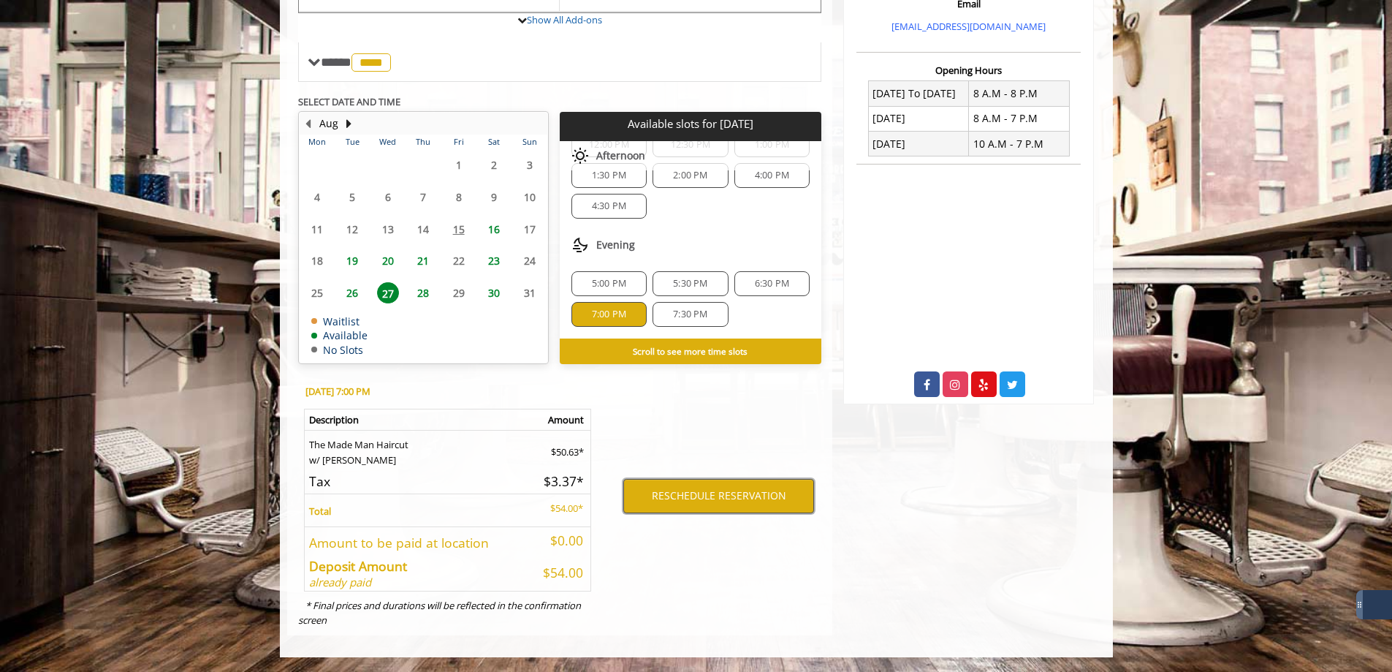
click at [699, 499] on button "RESCHEDULE RESERVATION" at bounding box center [718, 496] width 191 height 34
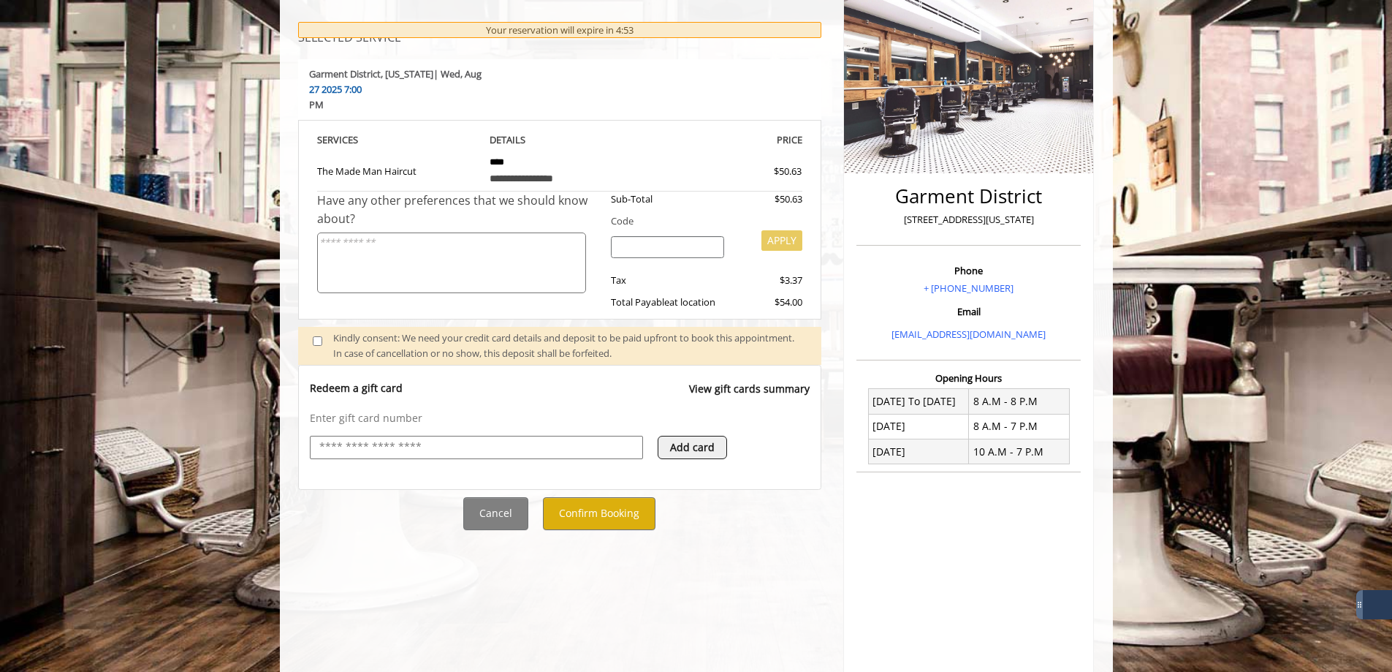
scroll to position [280, 0]
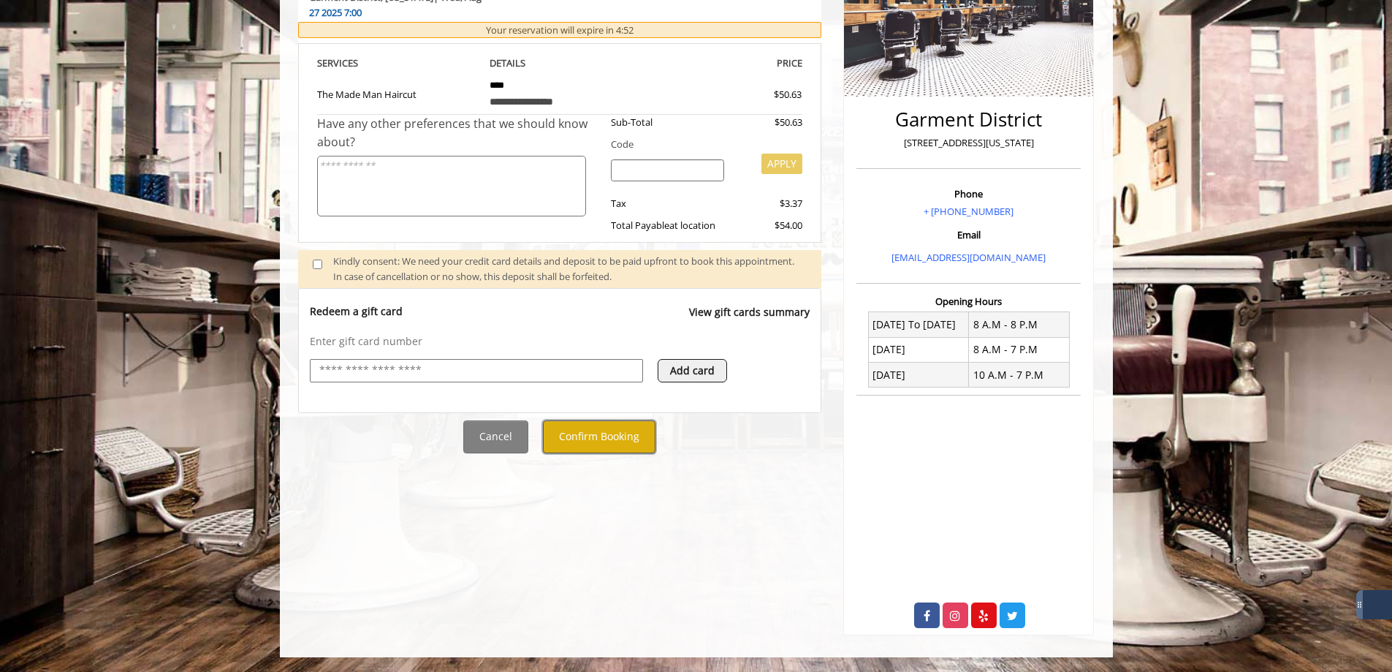
click at [588, 420] on button "Confirm Booking" at bounding box center [599, 436] width 113 height 33
